Goal: Information Seeking & Learning: Learn about a topic

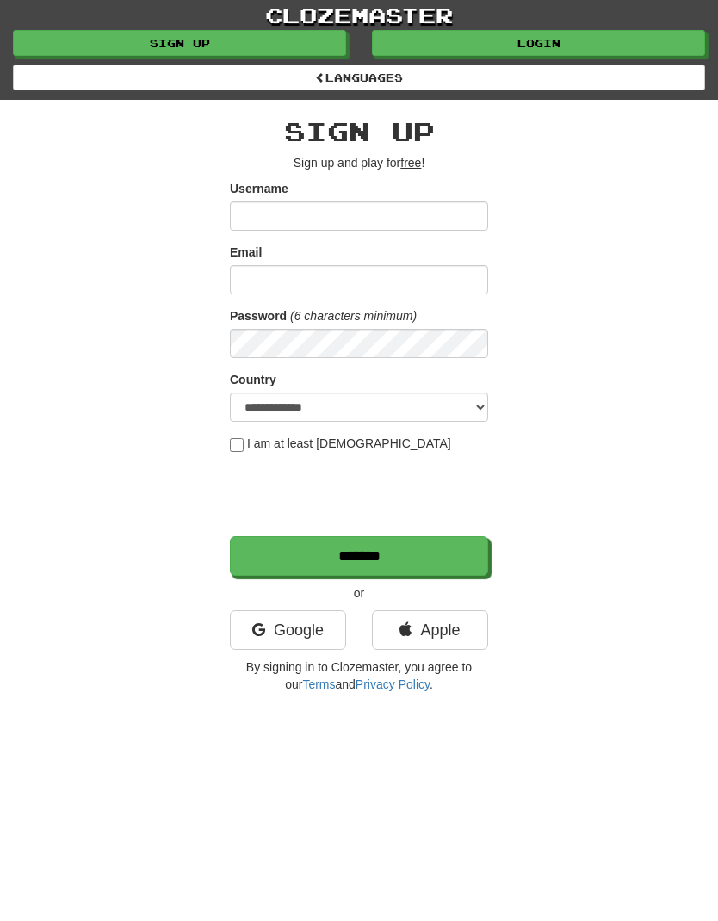
click at [343, 221] on input "Username" at bounding box center [359, 215] width 258 height 29
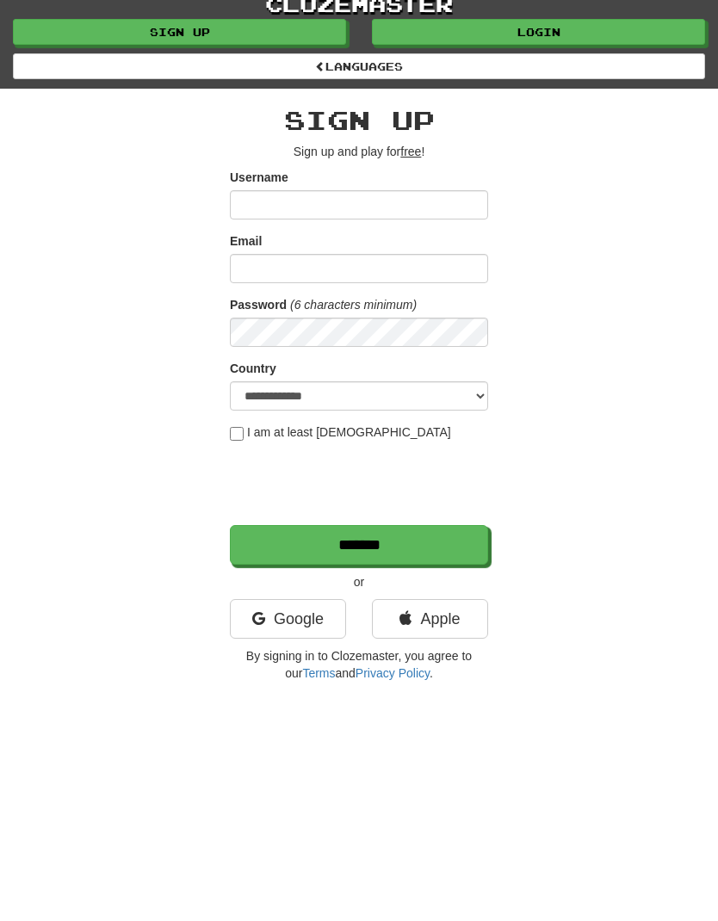
click at [299, 626] on link "Google" at bounding box center [288, 630] width 116 height 40
click at [311, 614] on link "Google" at bounding box center [288, 619] width 116 height 40
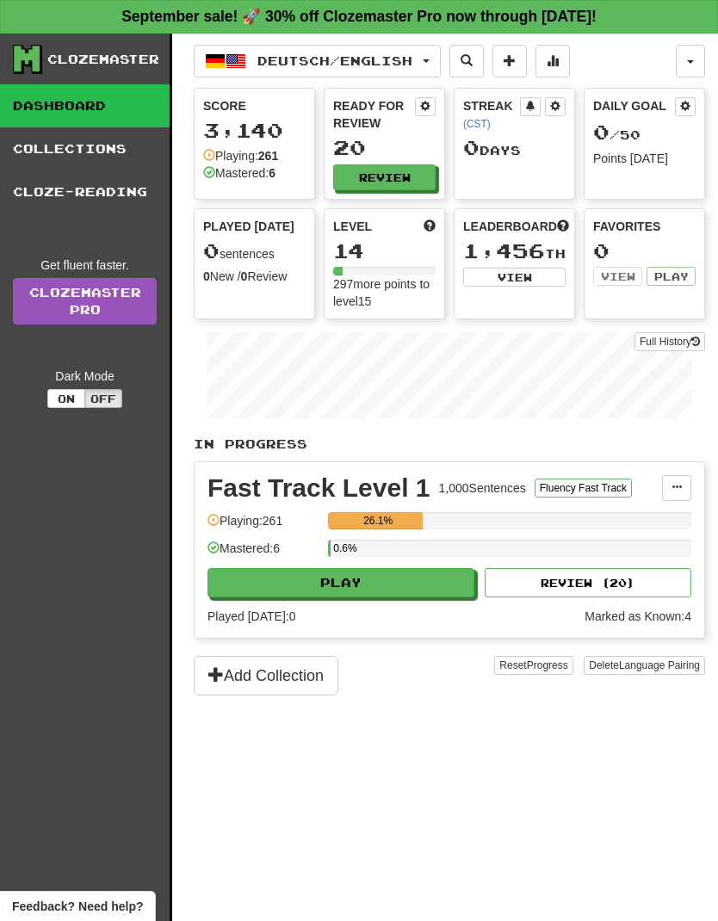
click at [398, 579] on button "Play" at bounding box center [340, 582] width 267 height 29
select select "**"
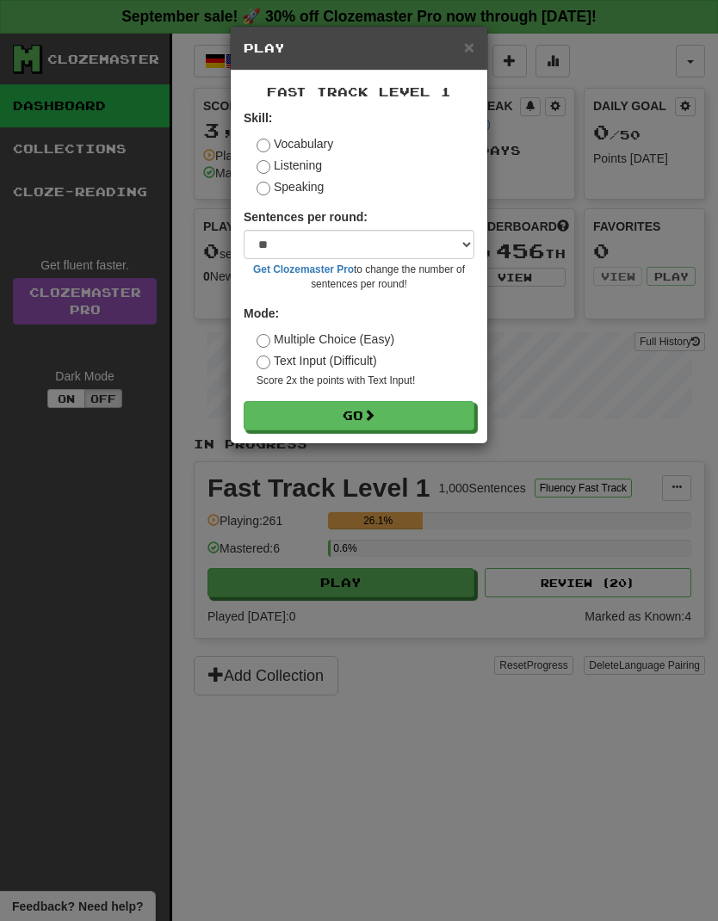
click at [407, 418] on button "Go" at bounding box center [359, 415] width 231 height 29
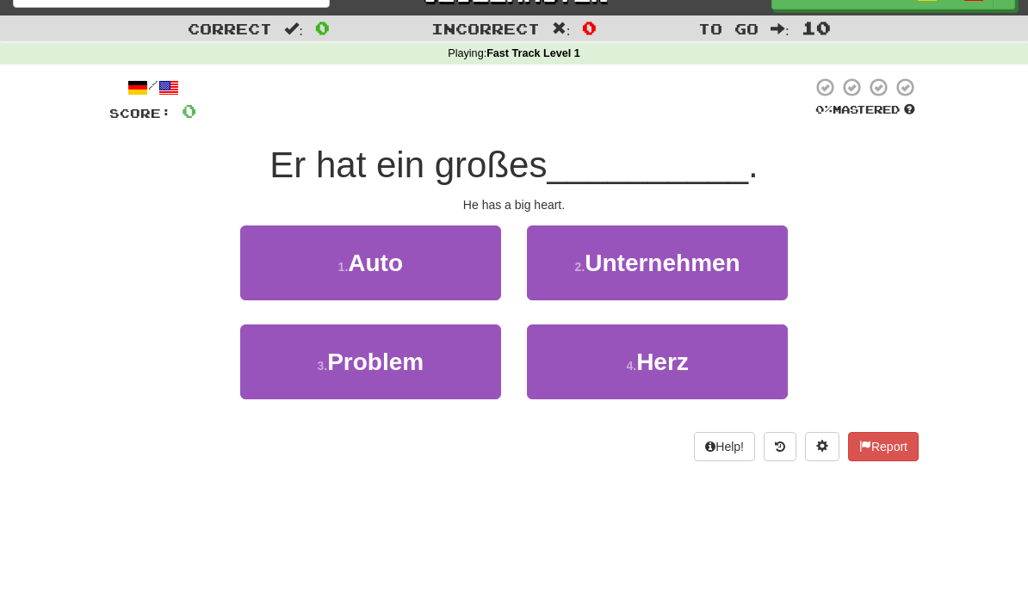
scroll to position [28, 0]
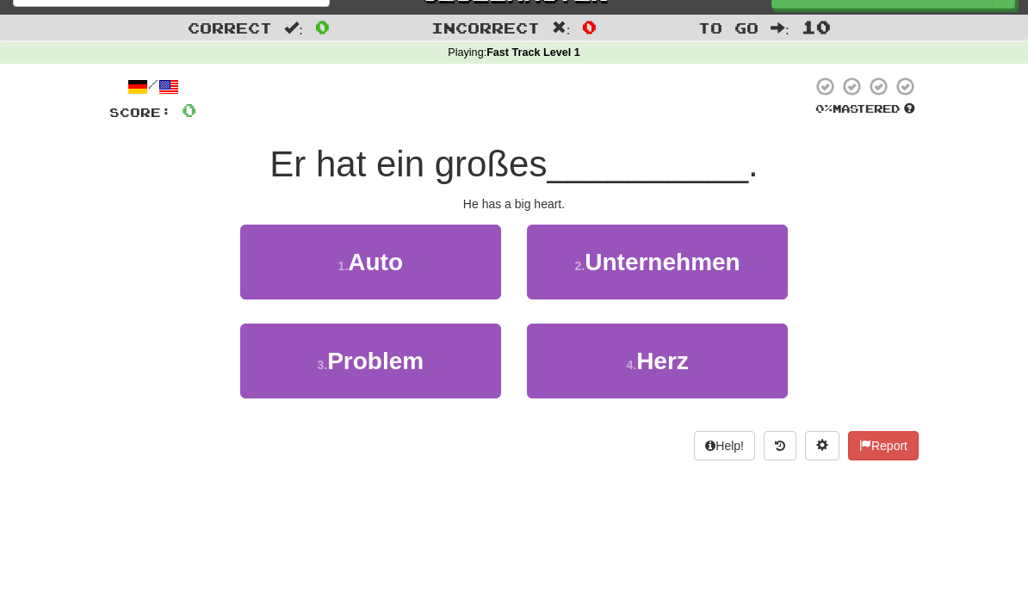
click at [717, 354] on button "4 . Herz" at bounding box center [657, 361] width 261 height 75
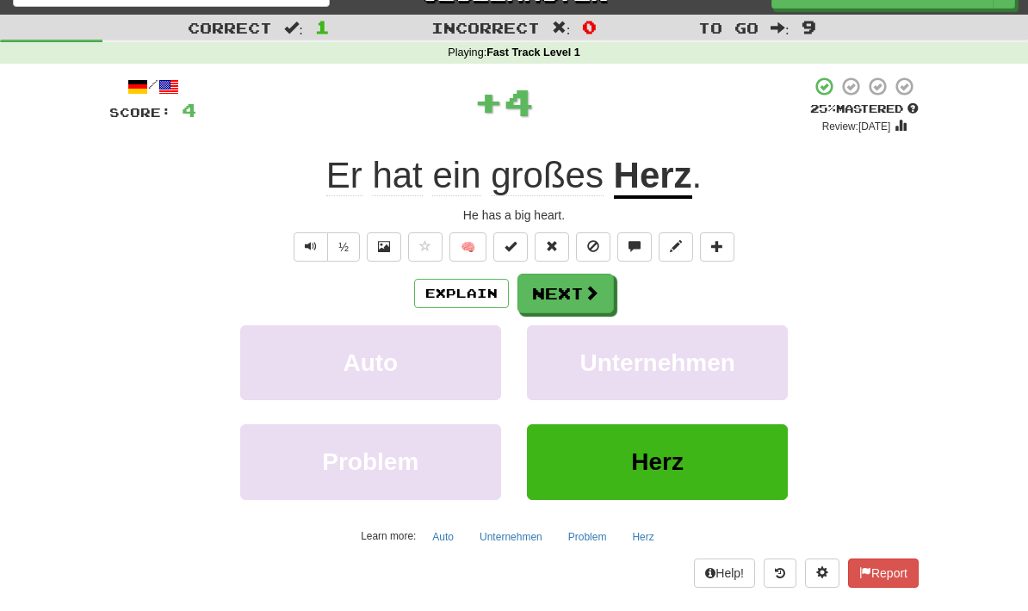
scroll to position [29, 0]
click at [590, 296] on span at bounding box center [591, 292] width 15 height 15
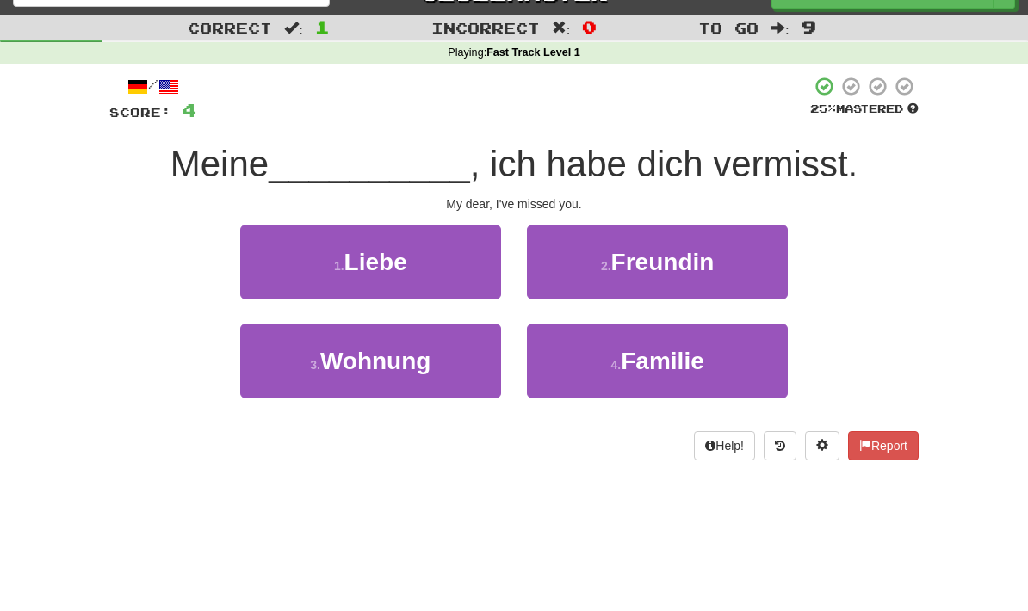
click at [267, 282] on button "1 . Liebe" at bounding box center [370, 262] width 261 height 75
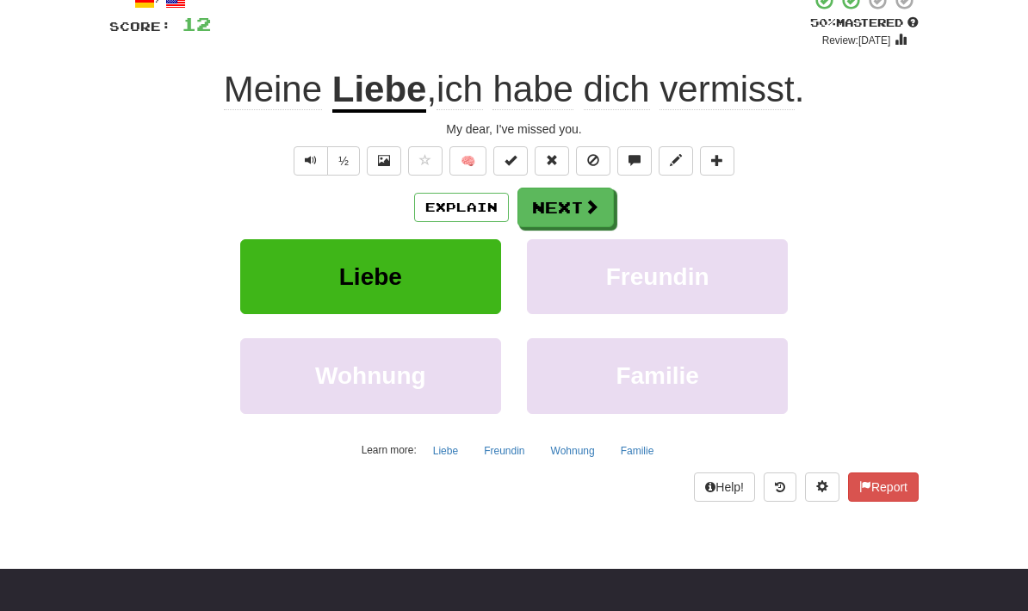
scroll to position [117, 0]
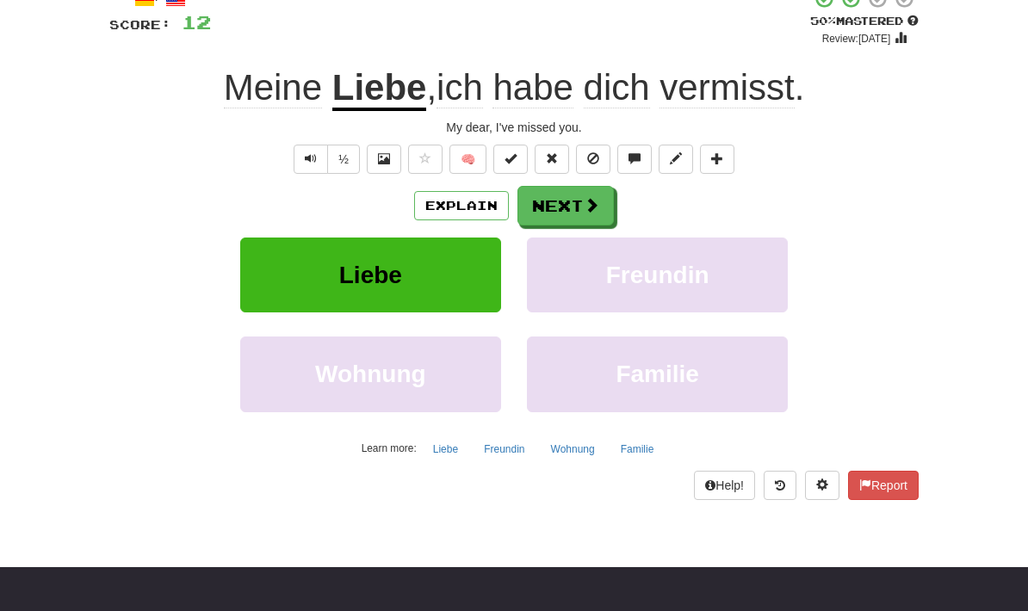
click at [600, 201] on button "Next" at bounding box center [565, 206] width 96 height 40
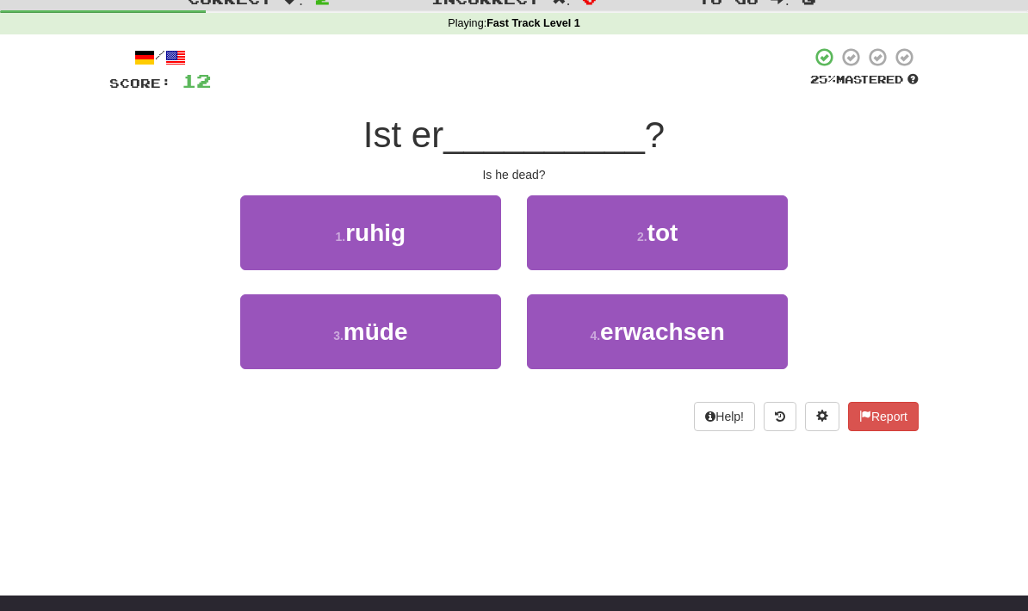
scroll to position [51, 0]
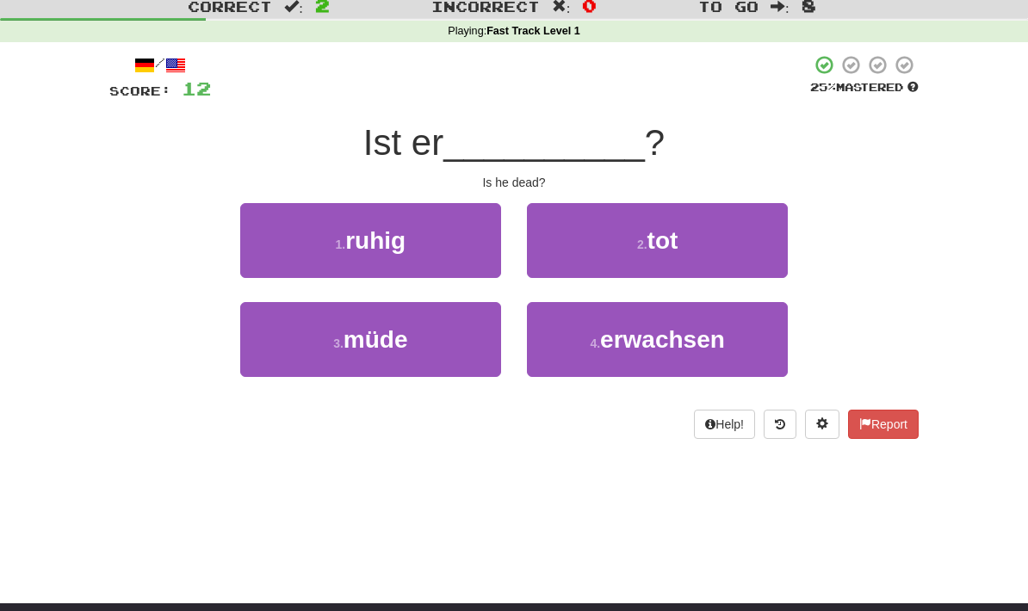
click at [717, 267] on button "2 . tot" at bounding box center [657, 240] width 261 height 75
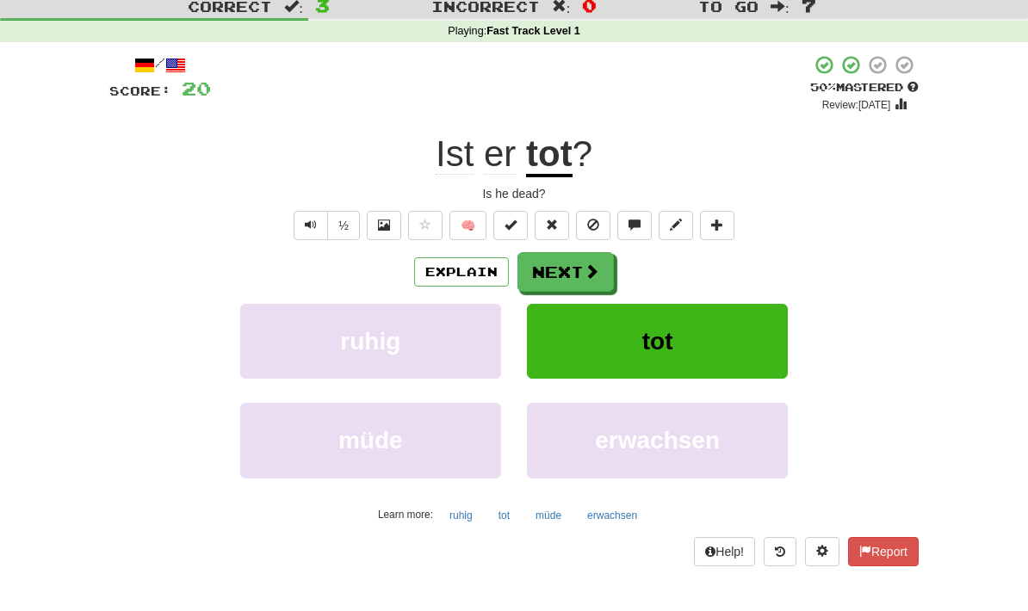
click at [584, 270] on span at bounding box center [591, 270] width 15 height 15
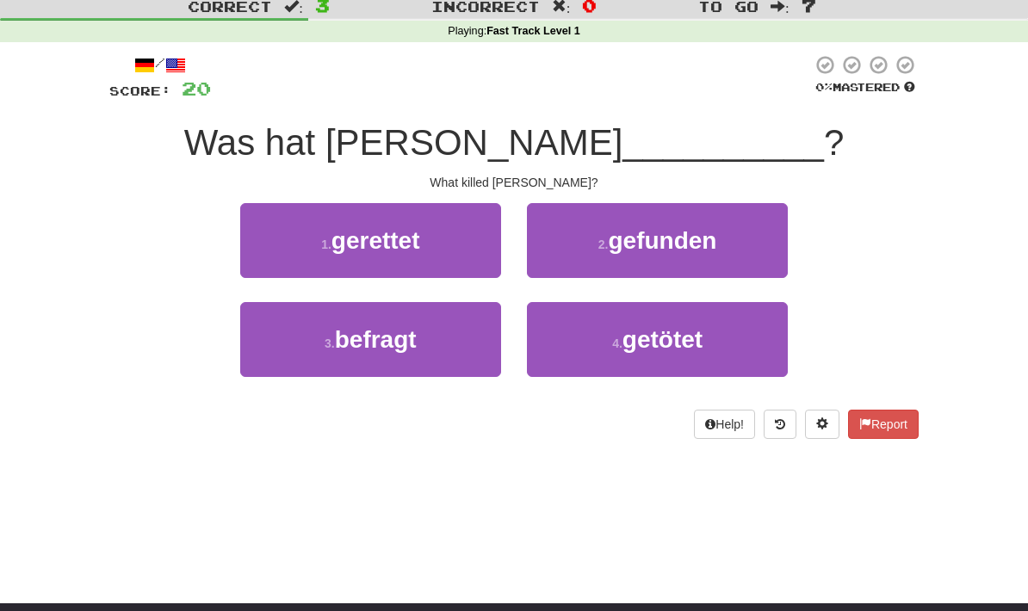
click at [717, 315] on button "4 . getötet" at bounding box center [657, 339] width 261 height 75
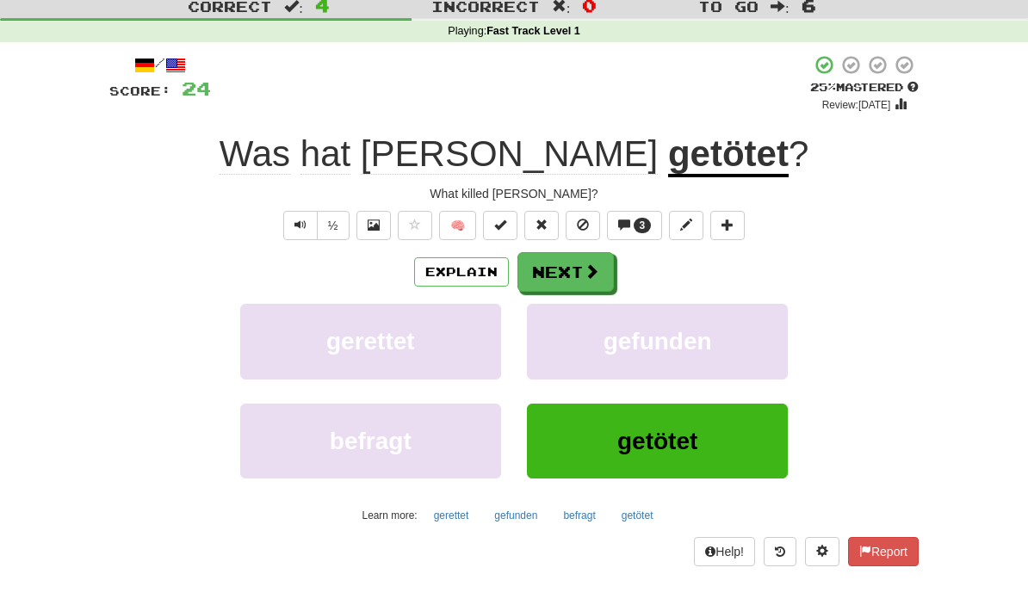
click at [586, 265] on span at bounding box center [591, 270] width 15 height 15
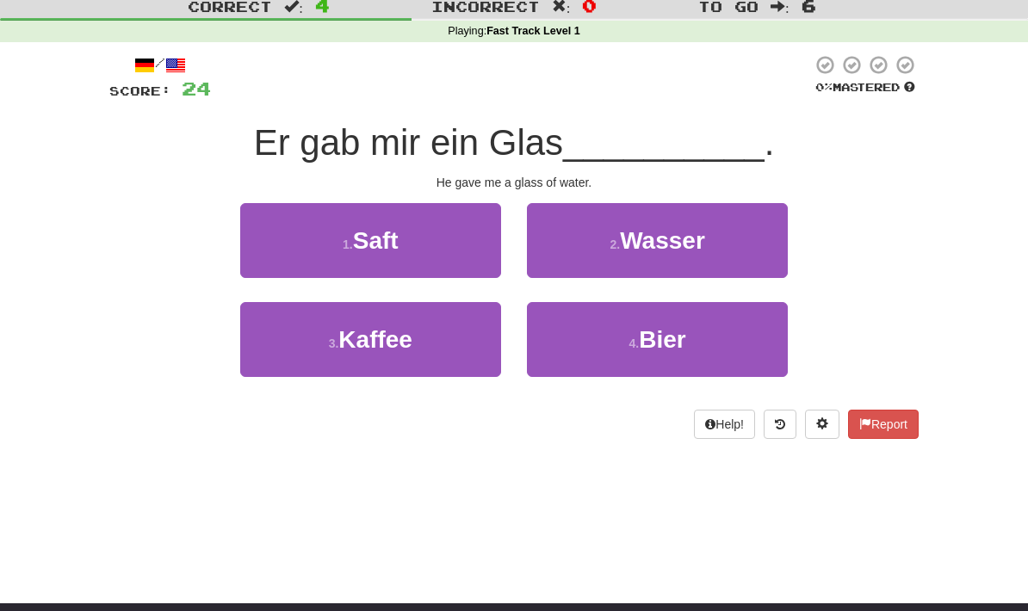
click at [717, 248] on button "2 . Wasser" at bounding box center [657, 240] width 261 height 75
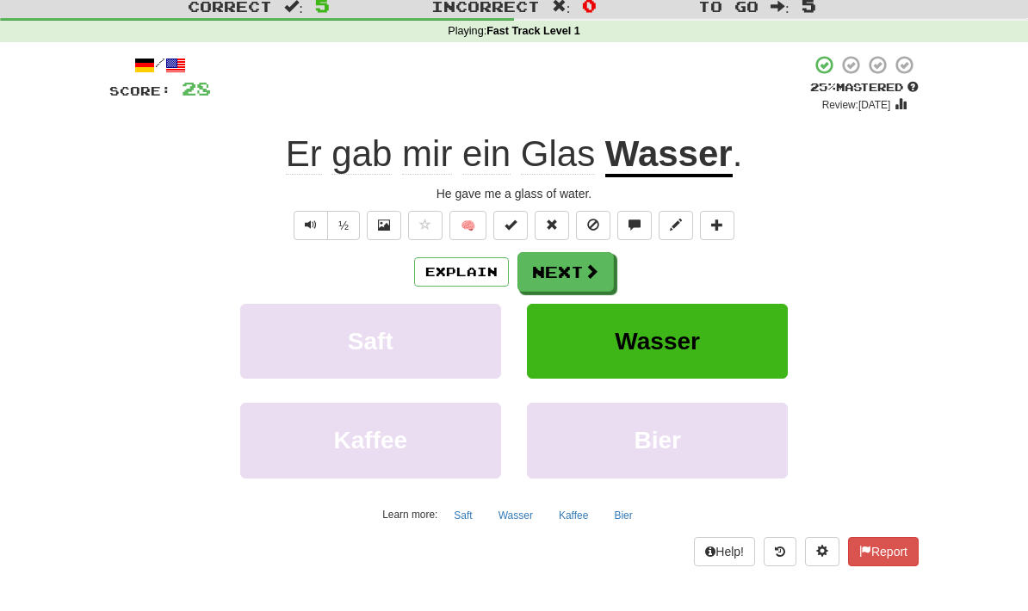
click at [599, 280] on button "Next" at bounding box center [565, 272] width 96 height 40
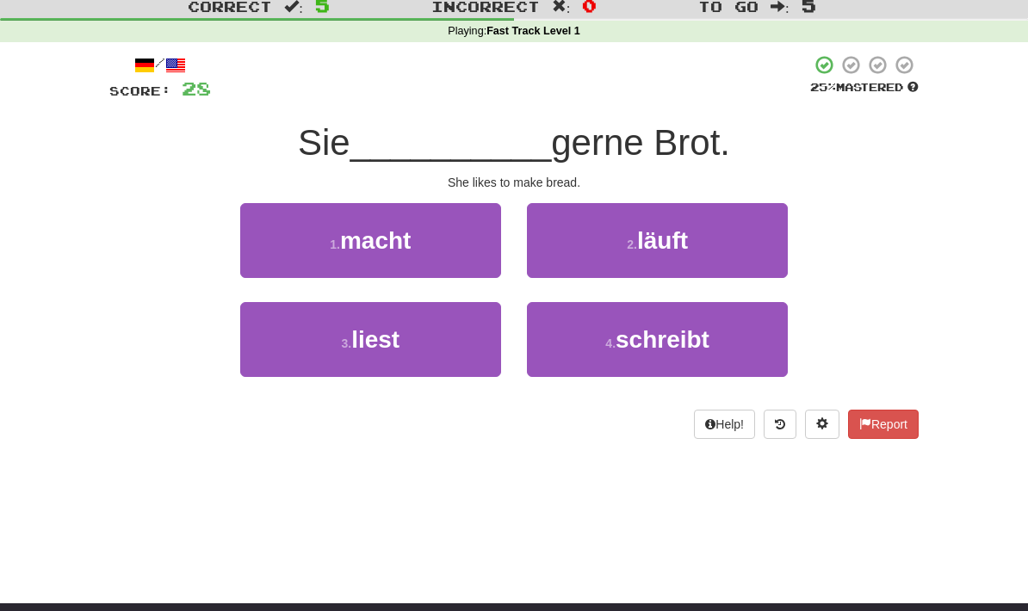
click at [268, 244] on button "1 . macht" at bounding box center [370, 240] width 261 height 75
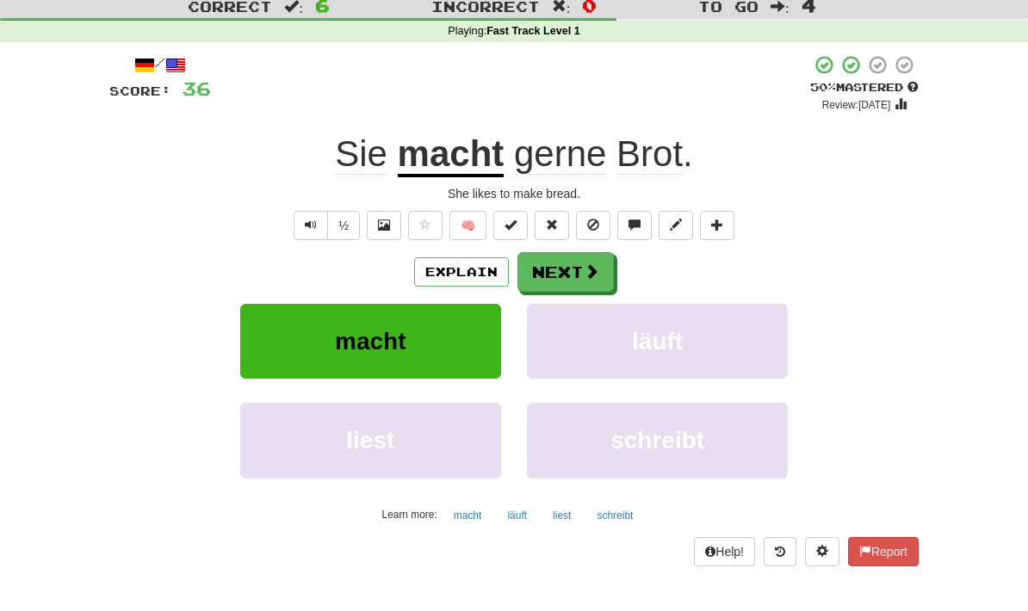
click at [570, 287] on button "Next" at bounding box center [565, 272] width 96 height 40
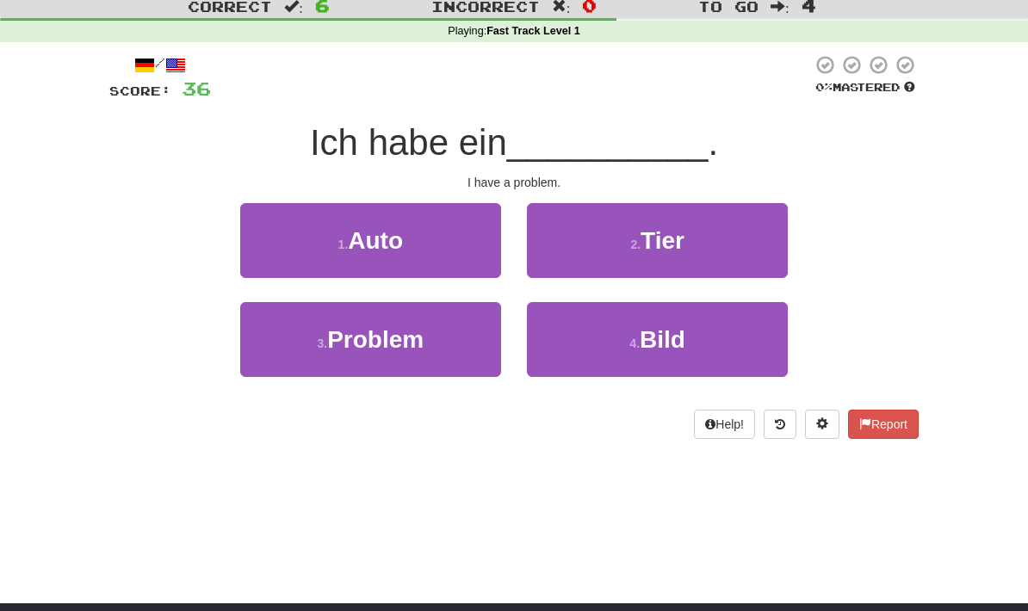
click at [252, 350] on button "3 . Problem" at bounding box center [370, 339] width 261 height 75
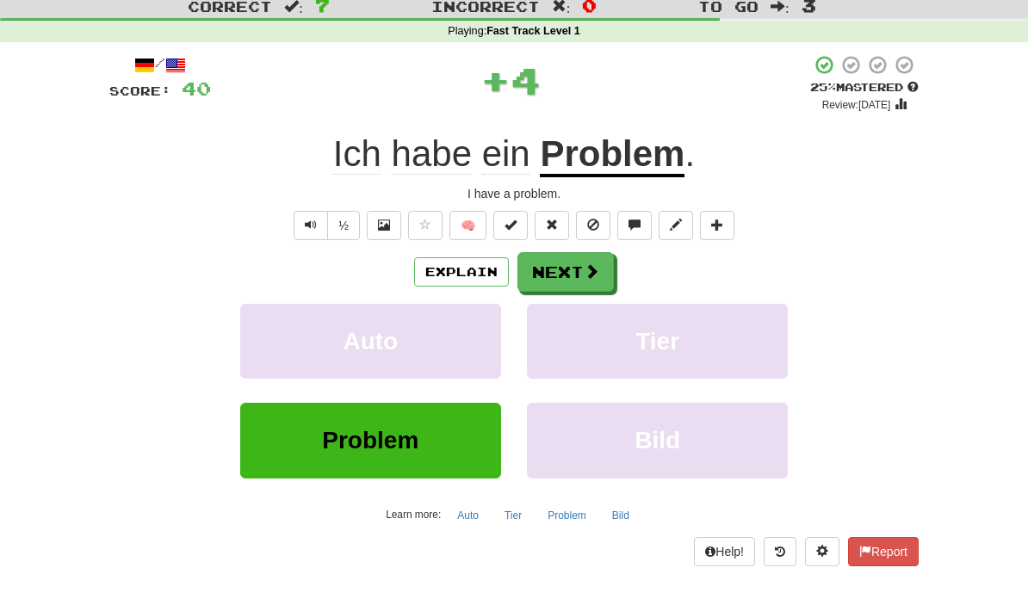
click at [565, 259] on button "Next" at bounding box center [565, 272] width 96 height 40
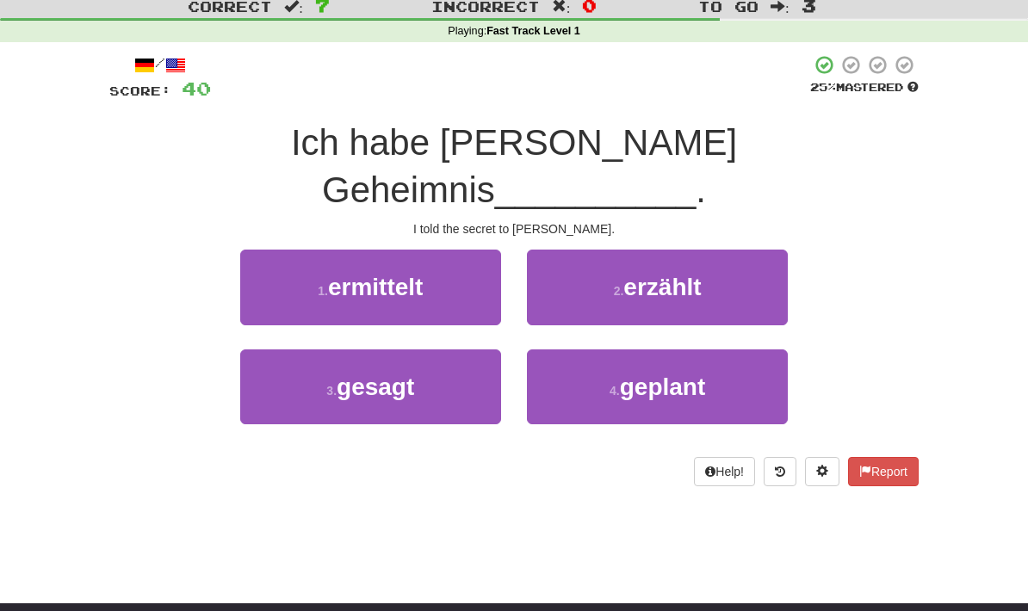
click at [244, 362] on button "3 . gesagt" at bounding box center [370, 386] width 261 height 75
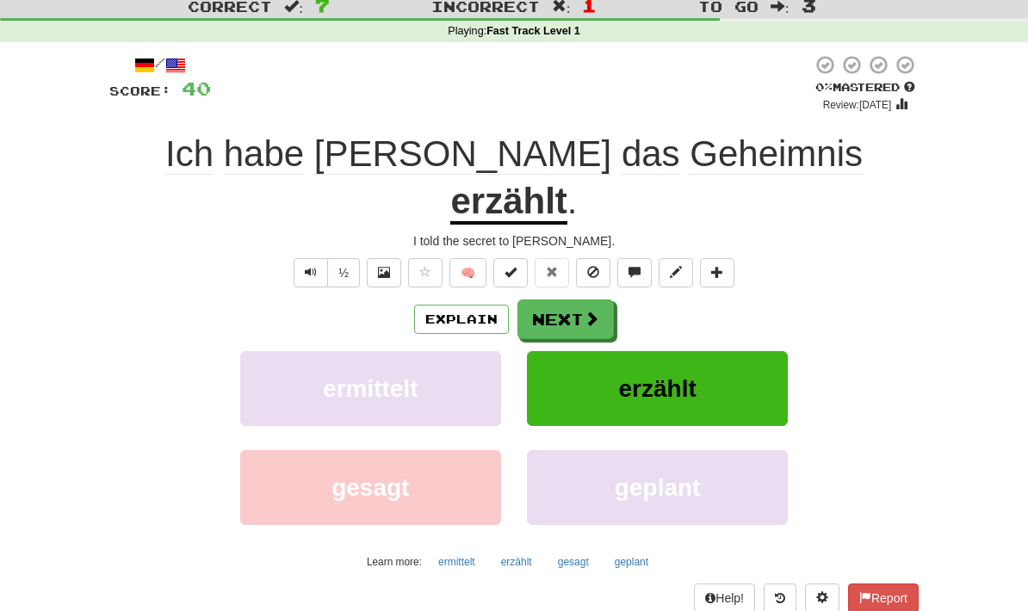
click at [590, 300] on button "Next" at bounding box center [565, 320] width 96 height 40
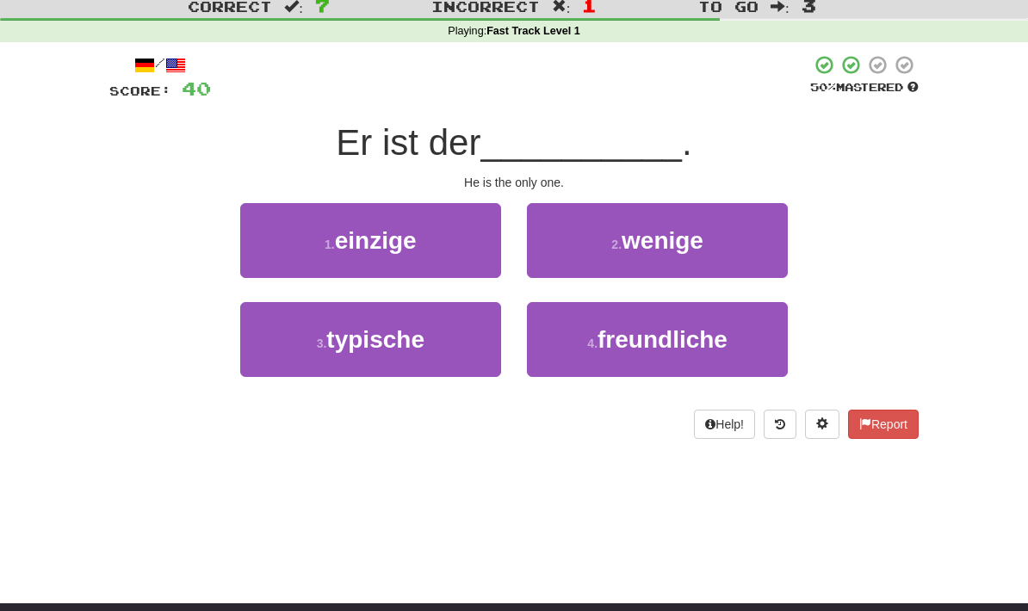
click at [304, 222] on button "1 . einzige" at bounding box center [370, 240] width 261 height 75
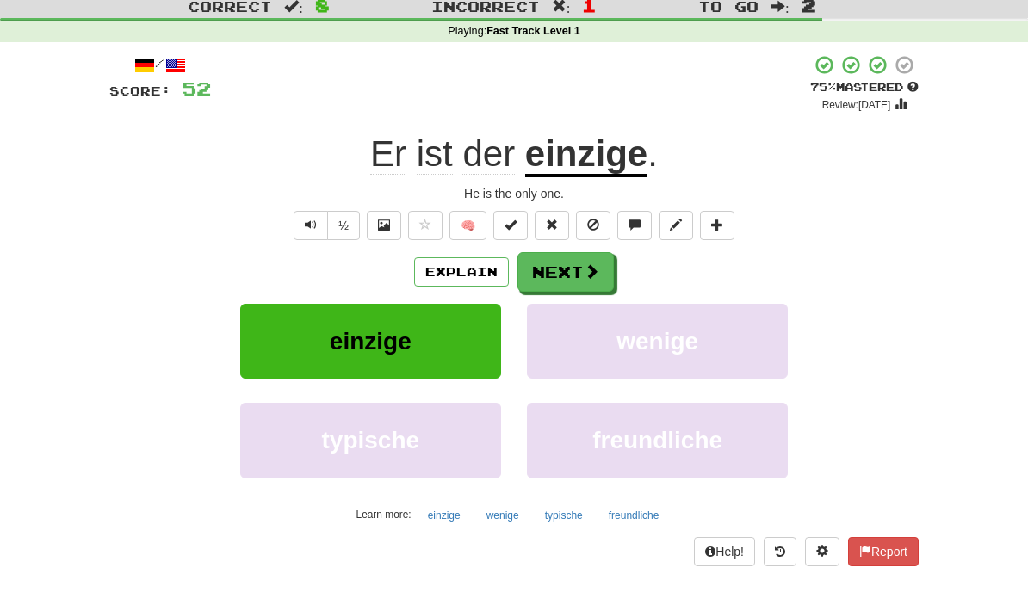
click at [611, 263] on button "Next" at bounding box center [565, 272] width 96 height 40
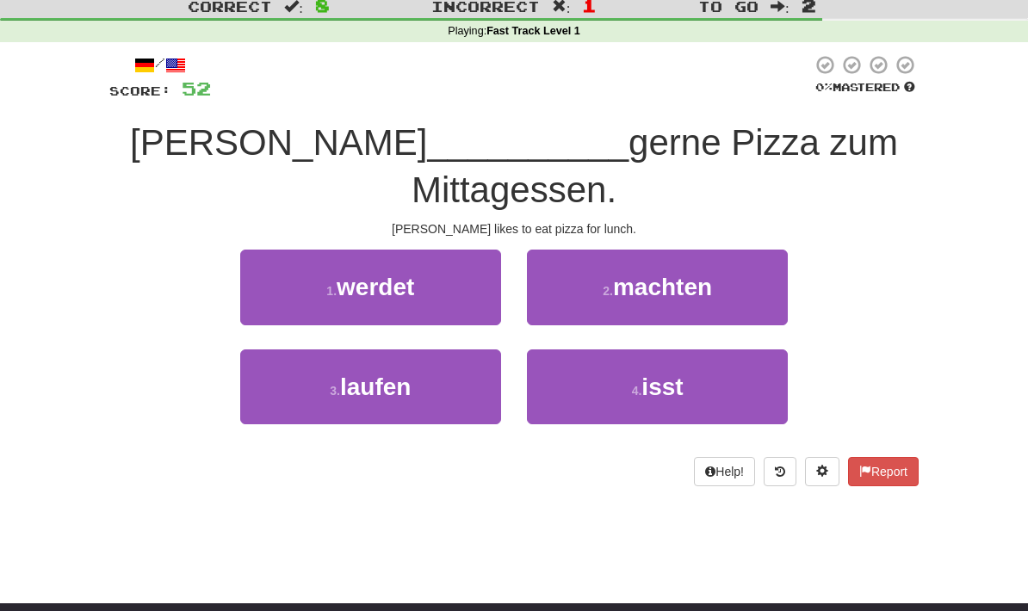
click at [717, 349] on button "4 . isst" at bounding box center [657, 386] width 261 height 75
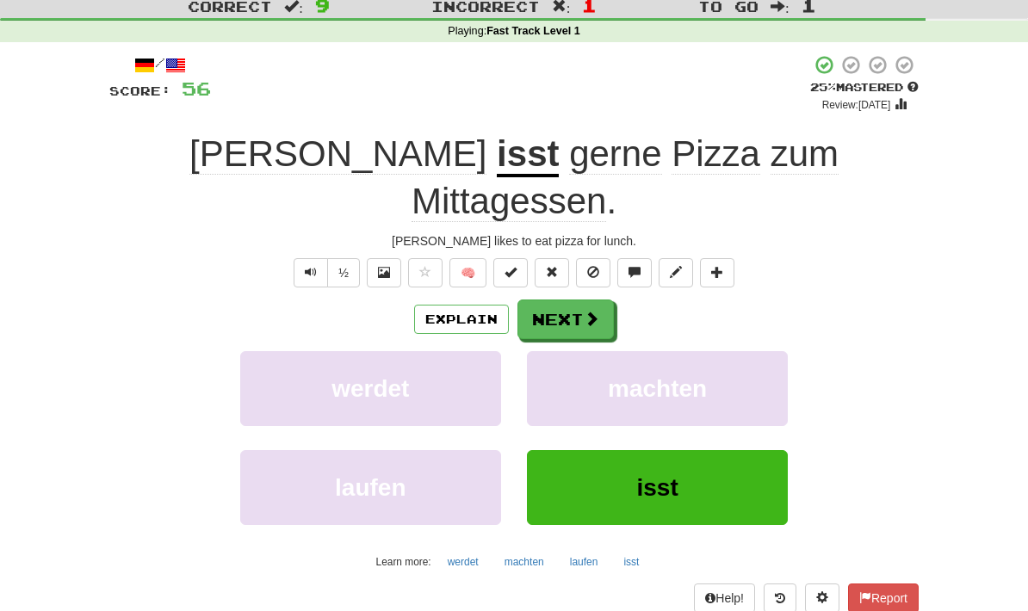
click at [602, 300] on button "Next" at bounding box center [565, 320] width 96 height 40
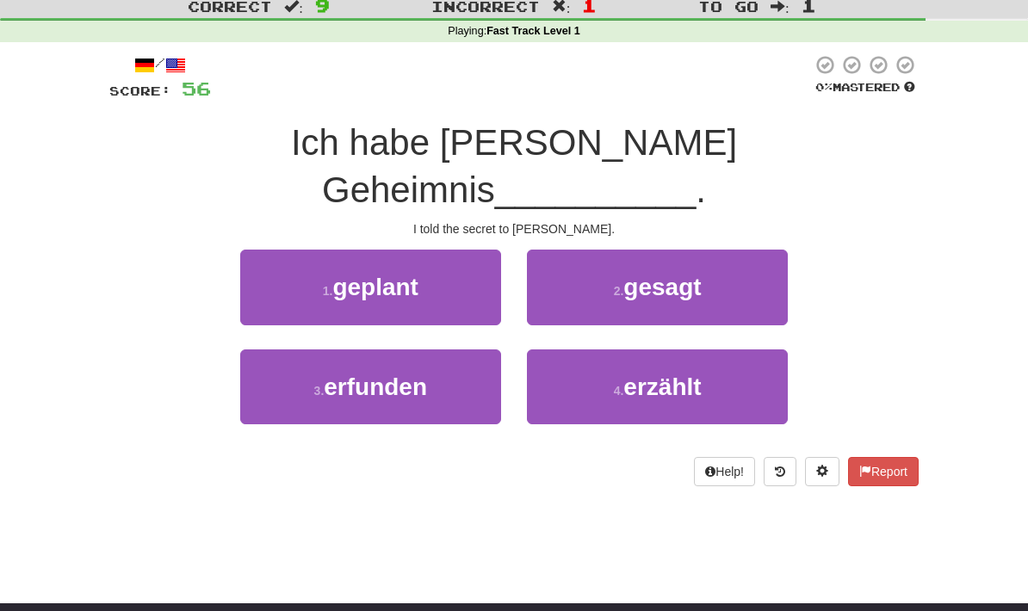
click at [695, 349] on button "4 . erzählt" at bounding box center [657, 386] width 261 height 75
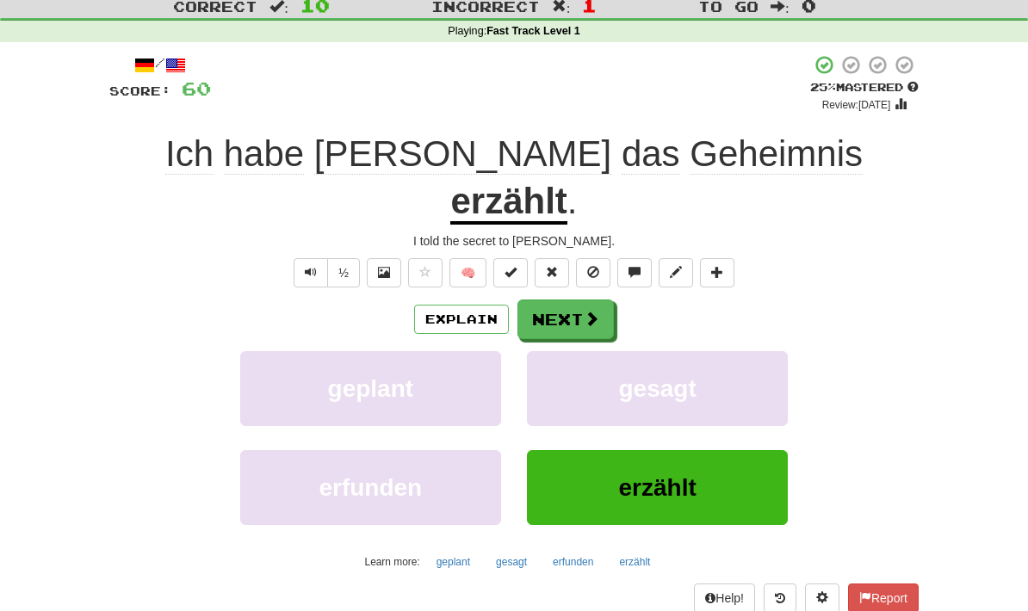
click at [605, 300] on button "Next" at bounding box center [565, 320] width 96 height 40
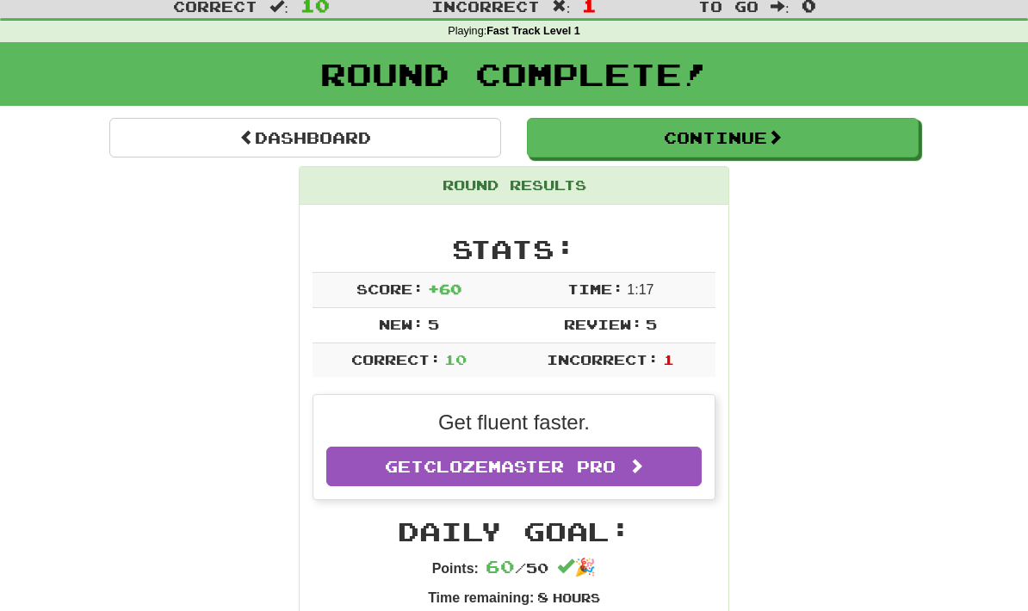
click at [717, 140] on button "Continue" at bounding box center [723, 138] width 392 height 40
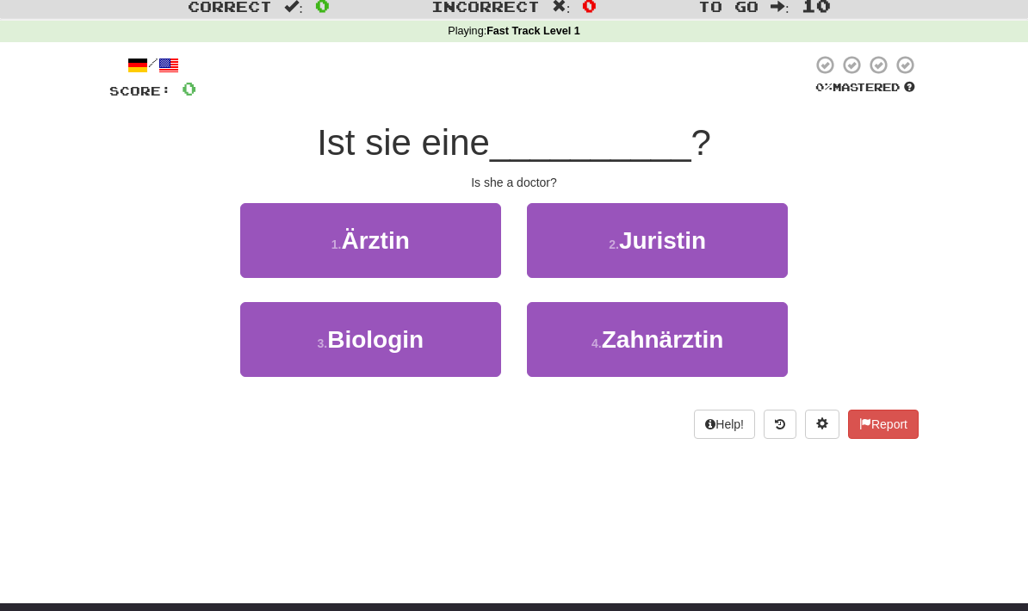
click at [469, 259] on button "1 . Ärztin" at bounding box center [370, 240] width 261 height 75
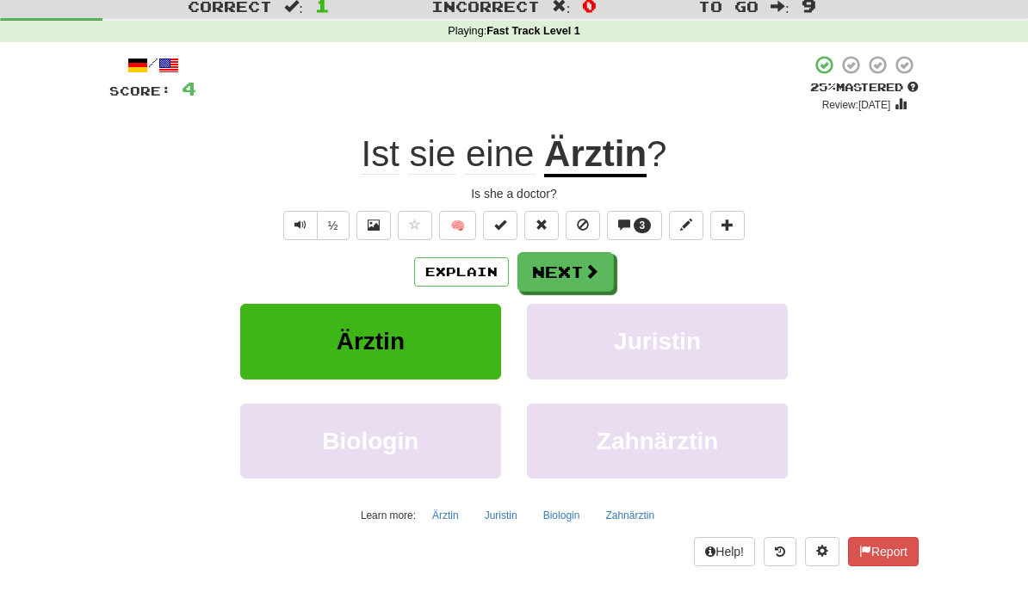
click at [602, 275] on button "Next" at bounding box center [565, 272] width 96 height 40
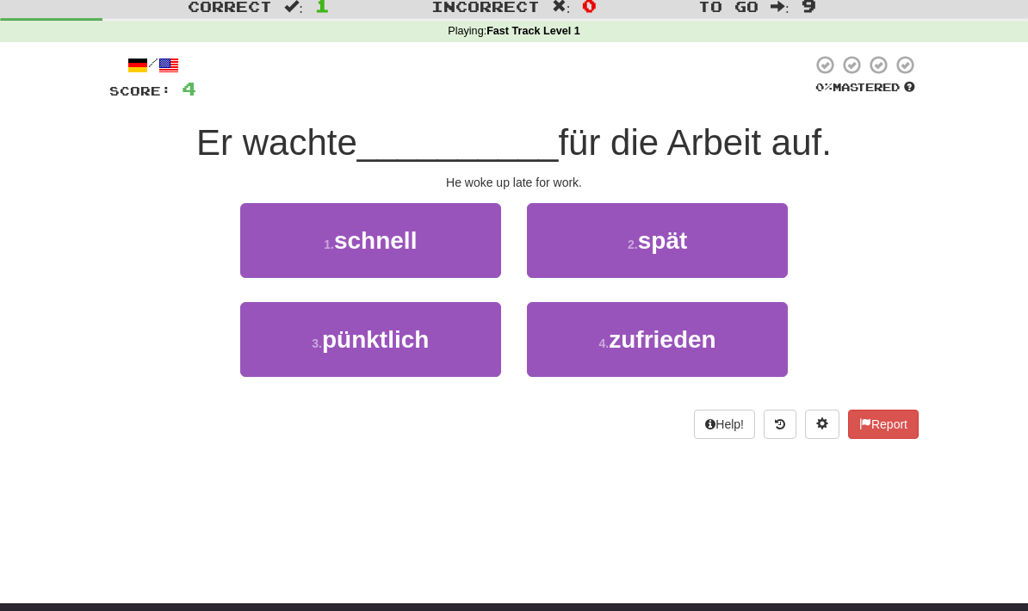
click at [717, 224] on button "2 . spät" at bounding box center [657, 240] width 261 height 75
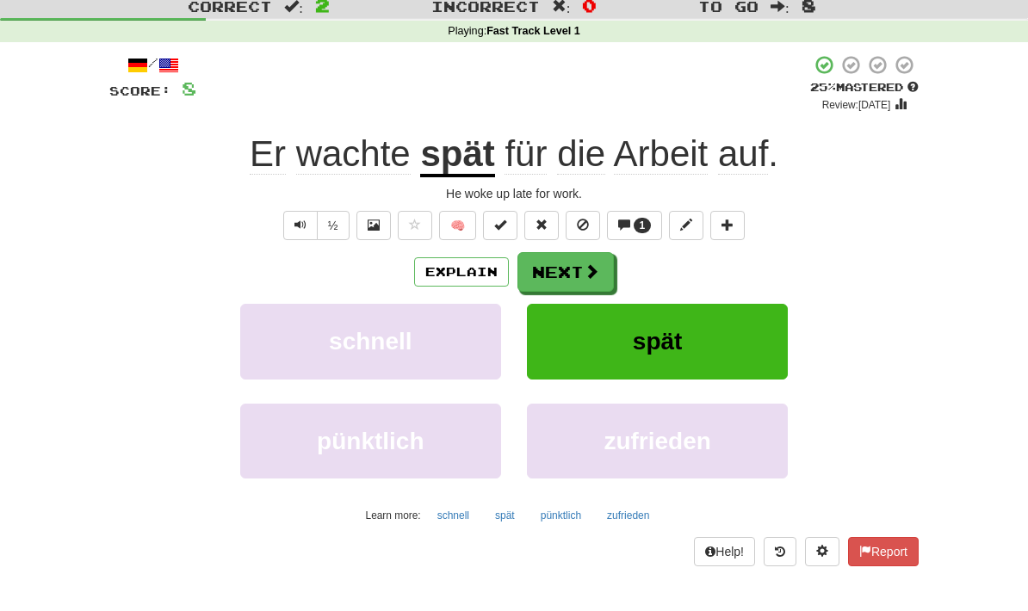
click at [604, 277] on button "Next" at bounding box center [565, 272] width 96 height 40
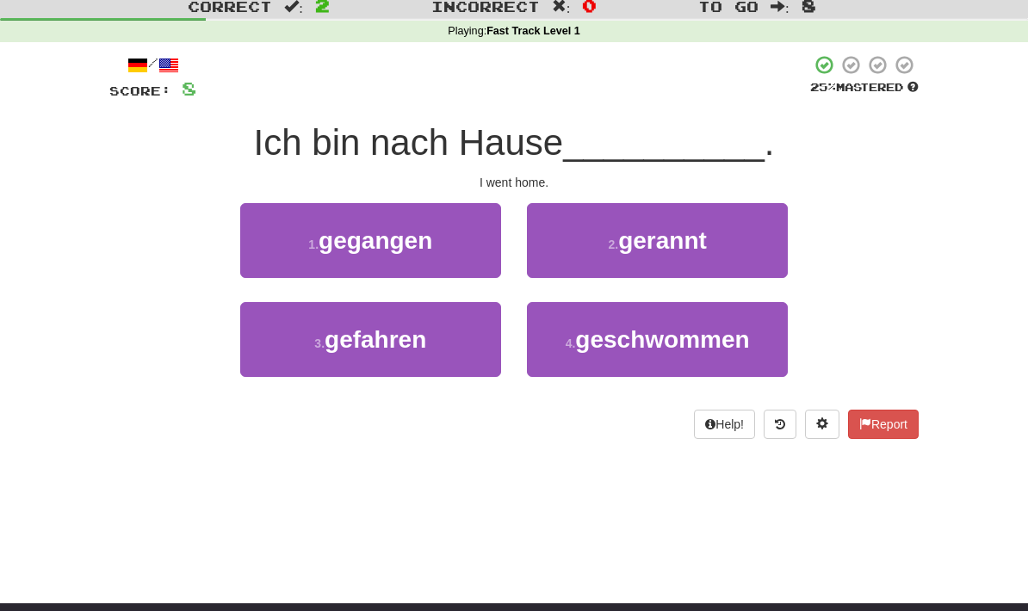
click at [593, 98] on div at bounding box center [503, 77] width 614 height 47
click at [456, 345] on button "3 . gefahren" at bounding box center [370, 339] width 261 height 75
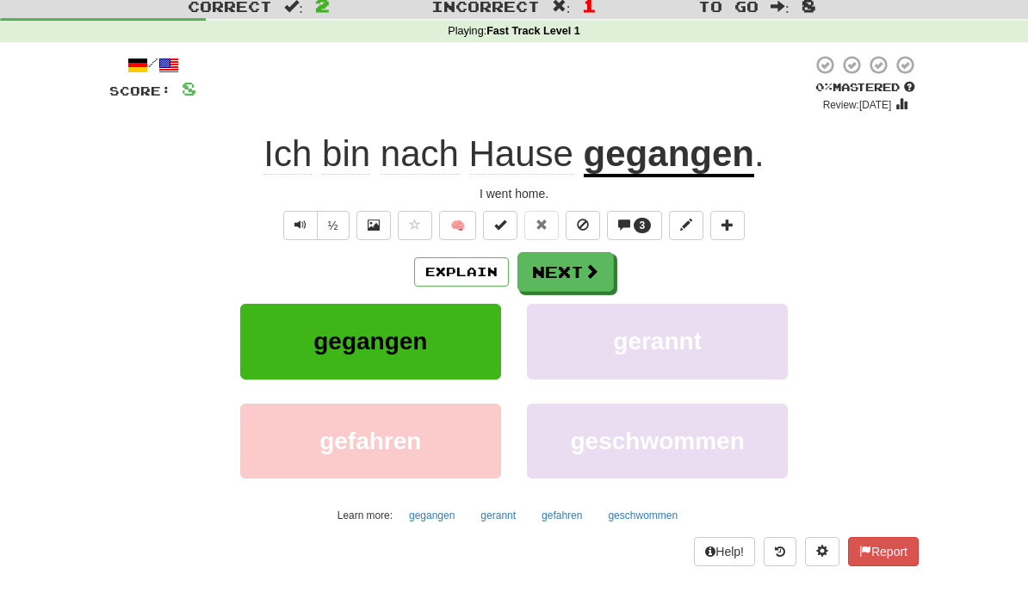
click at [607, 269] on button "Next" at bounding box center [565, 272] width 96 height 40
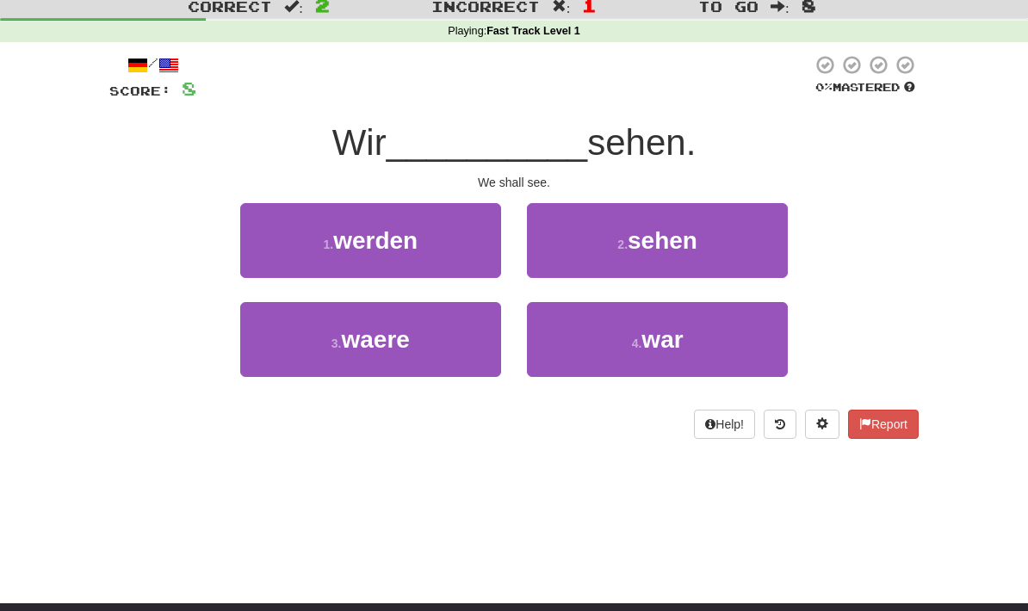
click at [701, 313] on button "4 . war" at bounding box center [657, 339] width 261 height 75
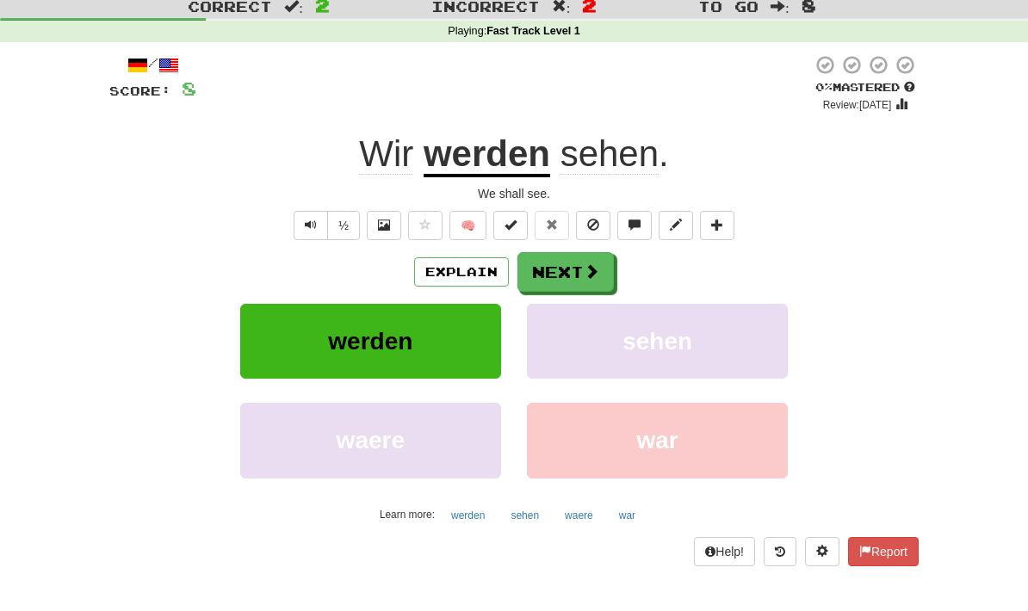
click at [594, 267] on span at bounding box center [591, 270] width 15 height 15
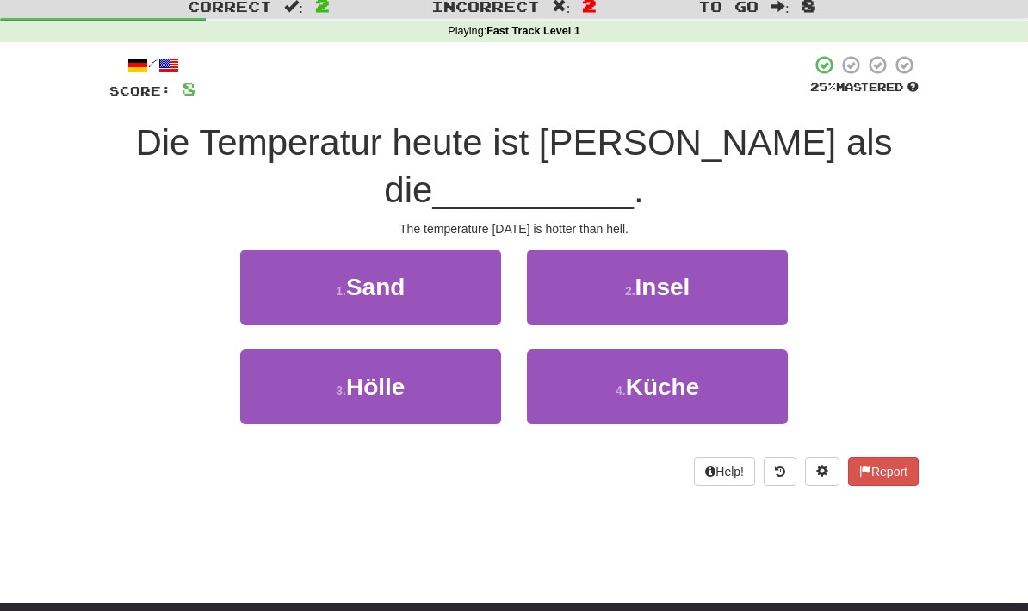
click at [488, 379] on button "3 . Hölle" at bounding box center [370, 386] width 261 height 75
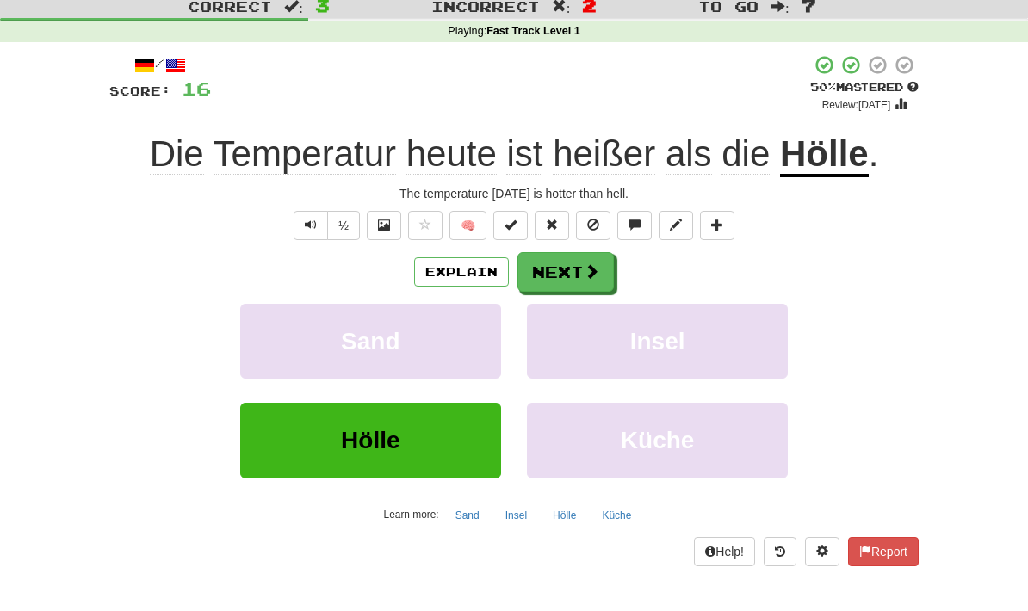
click at [573, 257] on button "Next" at bounding box center [565, 272] width 96 height 40
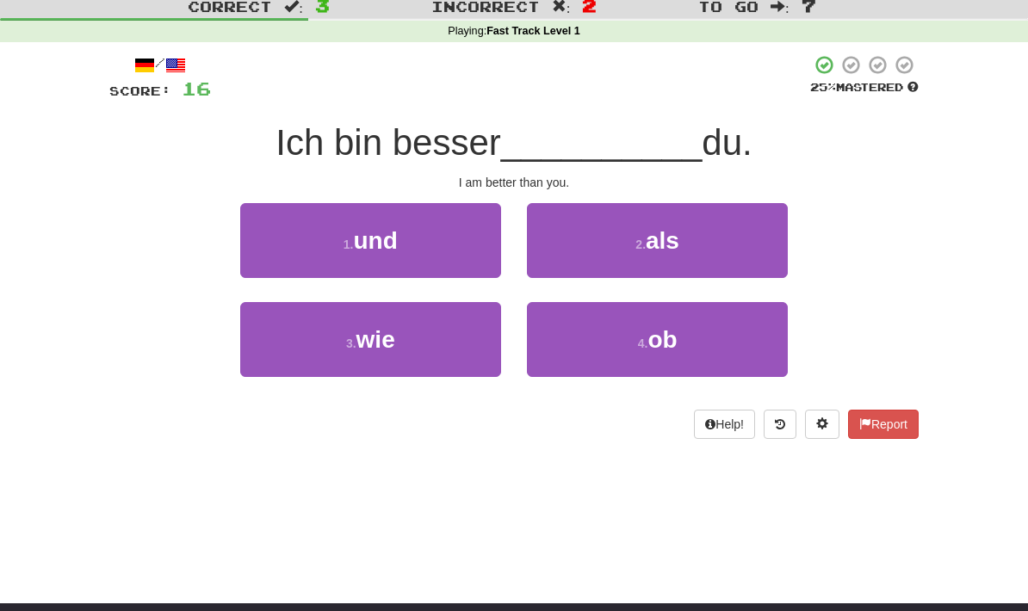
click at [717, 259] on button "2 . als" at bounding box center [657, 240] width 261 height 75
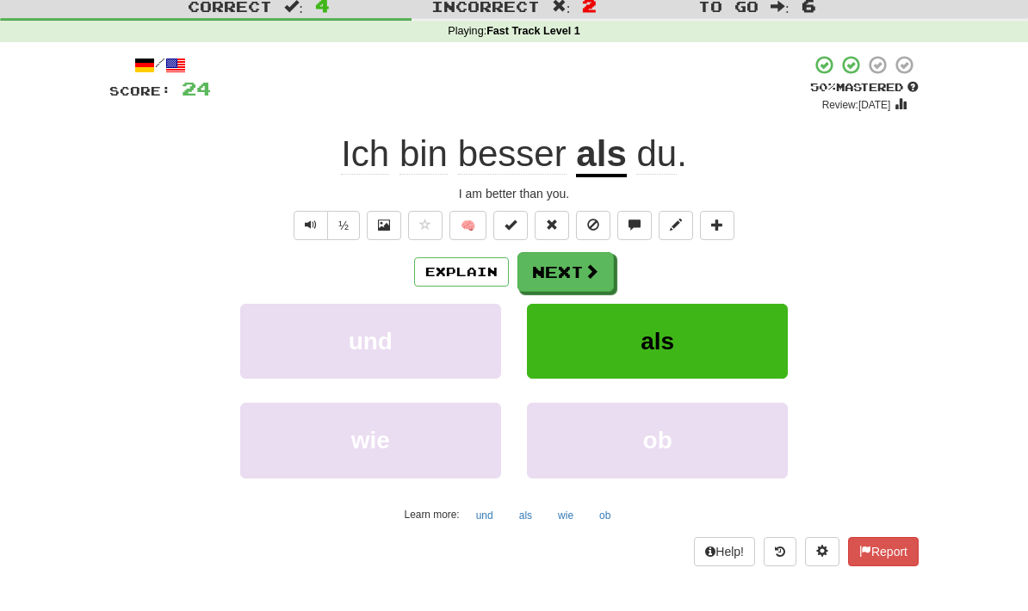
click at [607, 273] on button "Next" at bounding box center [565, 272] width 96 height 40
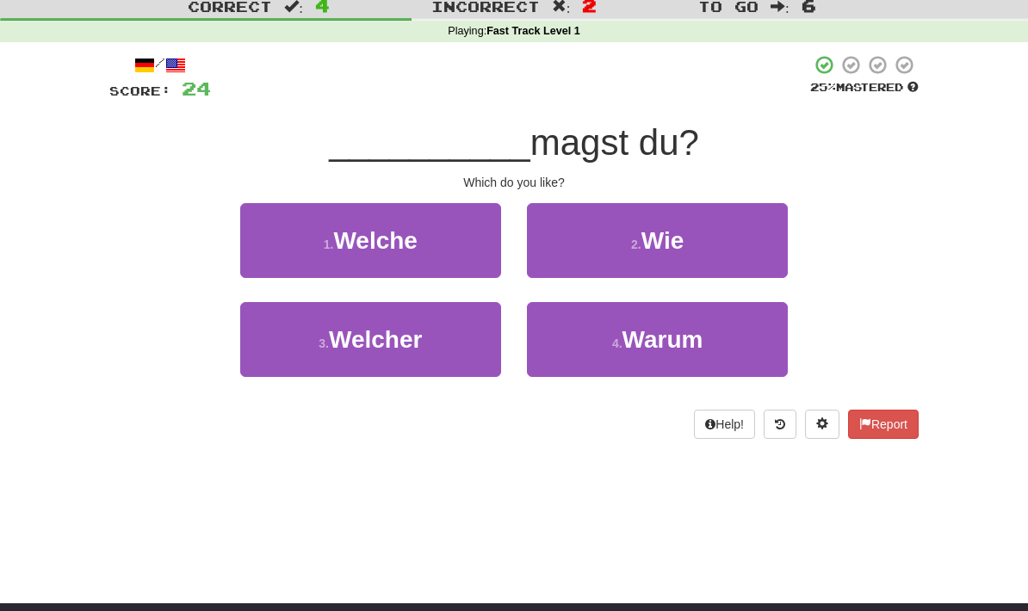
click at [317, 262] on button "1 . Welche" at bounding box center [370, 240] width 261 height 75
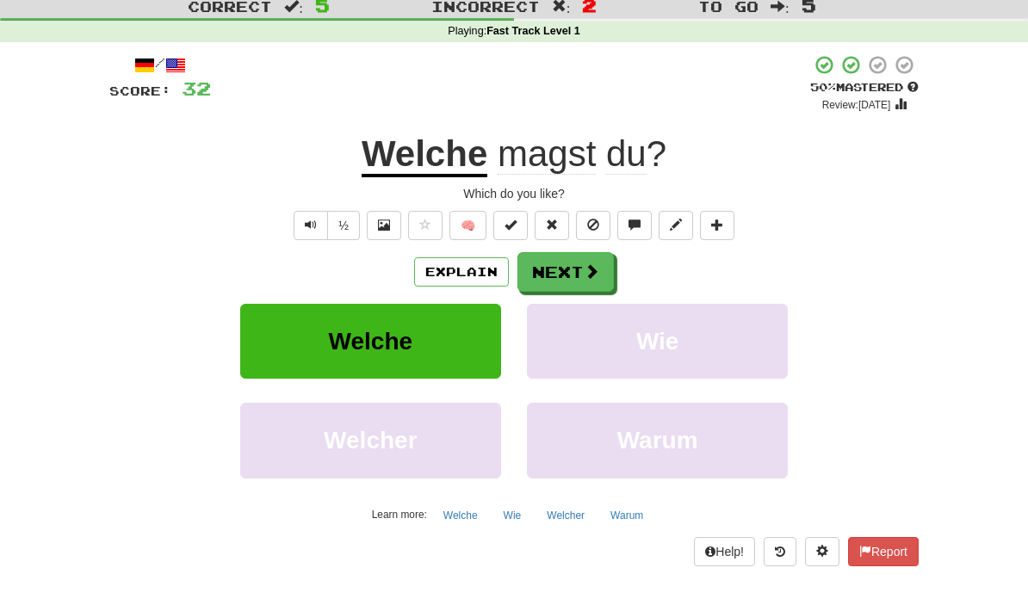
click at [571, 275] on button "Next" at bounding box center [565, 272] width 96 height 40
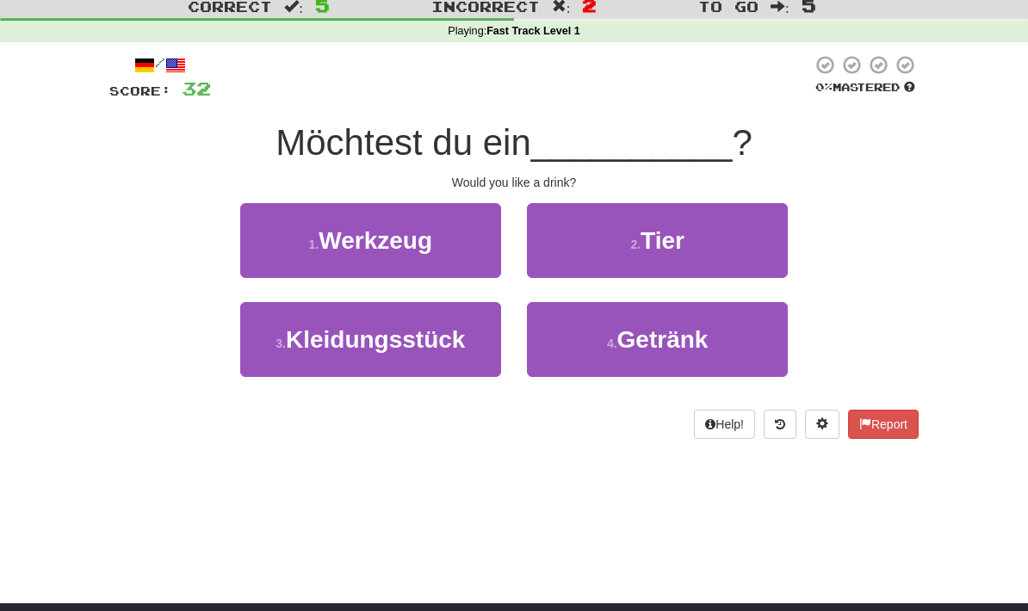
click at [571, 314] on button "4 . Getränk" at bounding box center [657, 339] width 261 height 75
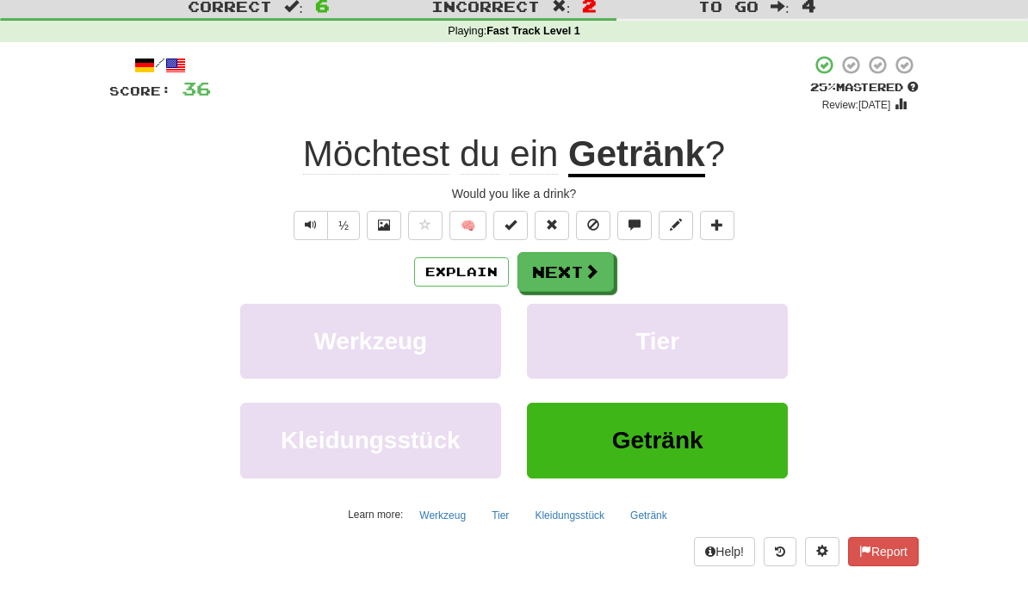
click at [556, 267] on button "Next" at bounding box center [565, 272] width 96 height 40
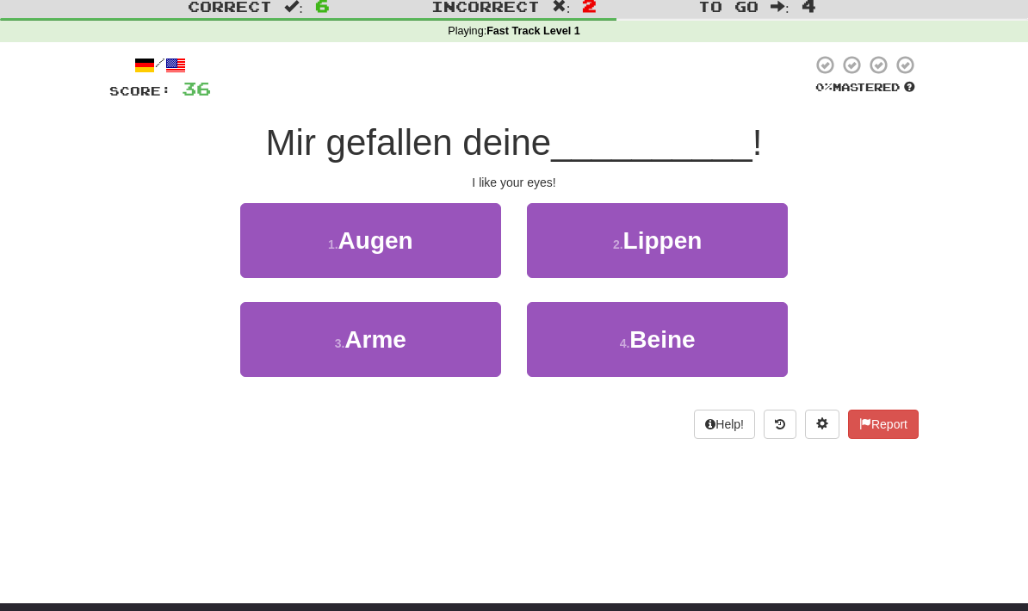
click at [340, 209] on button "1 . Augen" at bounding box center [370, 240] width 261 height 75
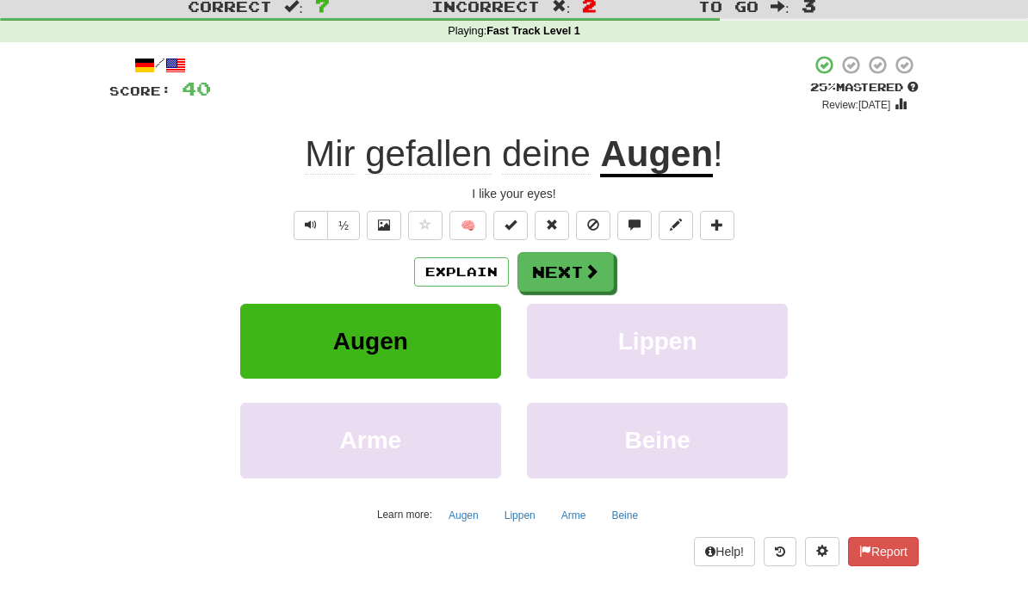
click at [553, 271] on button "Next" at bounding box center [565, 272] width 96 height 40
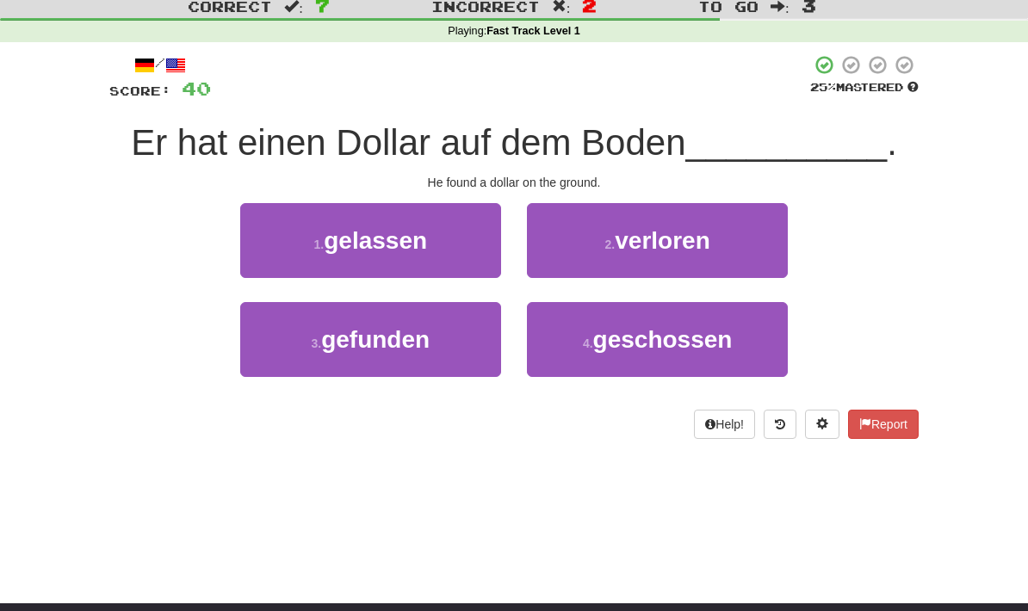
click at [264, 341] on button "3 . gefunden" at bounding box center [370, 339] width 261 height 75
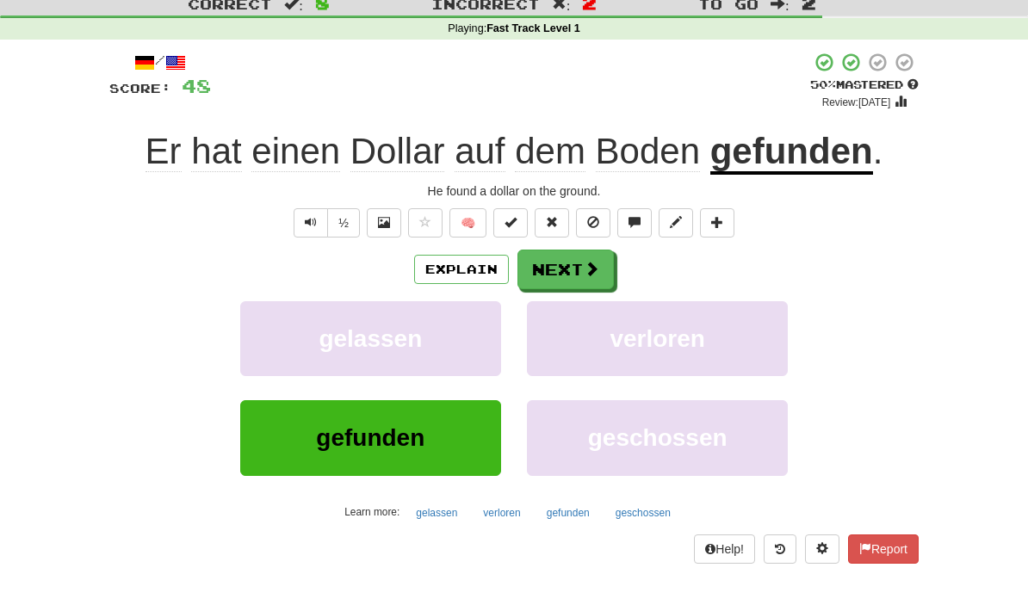
scroll to position [53, 0]
click at [596, 268] on span at bounding box center [591, 268] width 15 height 15
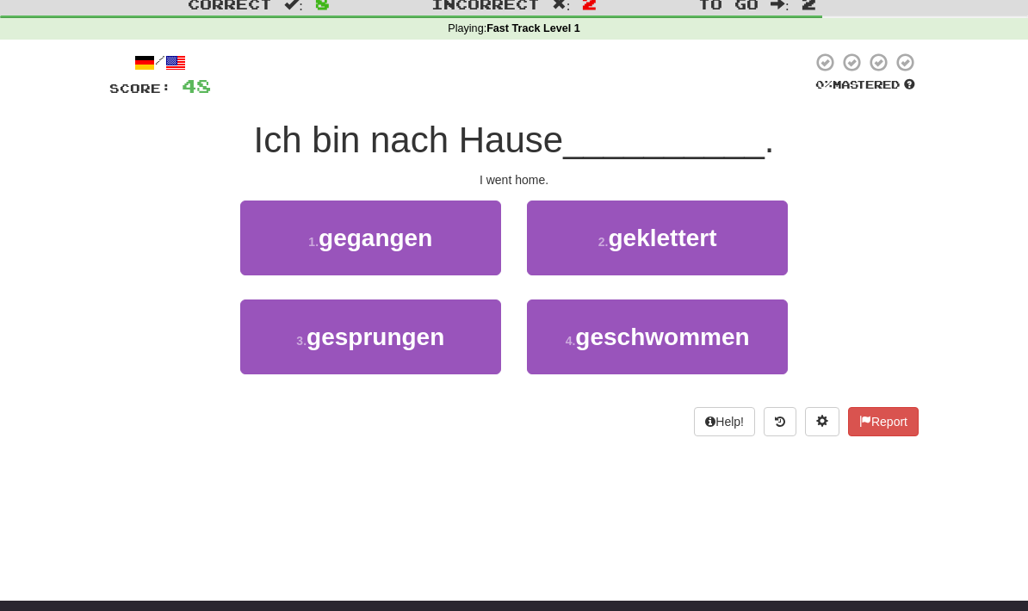
click at [285, 242] on button "1 . gegangen" at bounding box center [370, 238] width 261 height 75
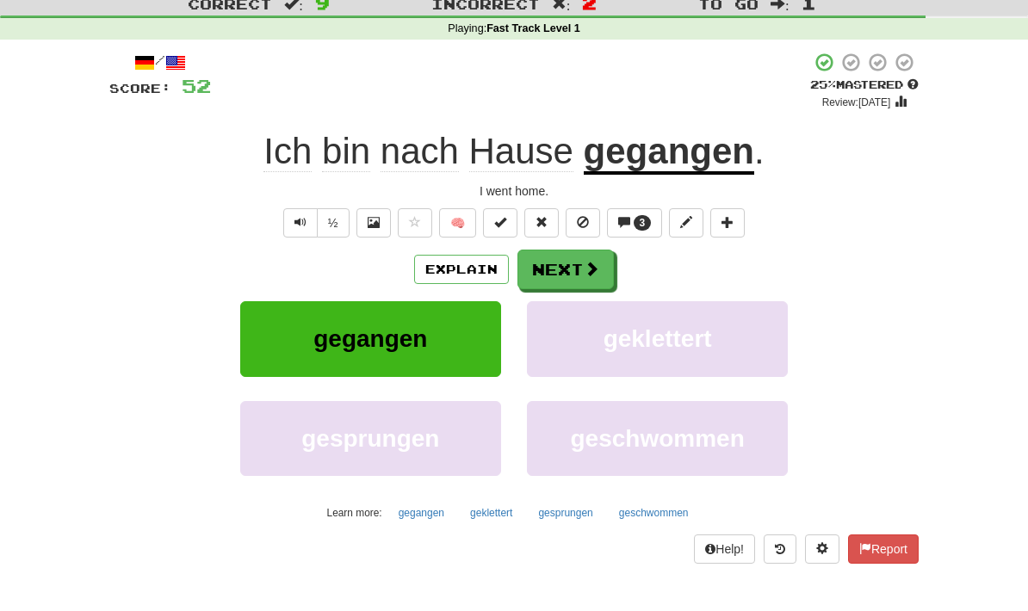
click at [601, 269] on button "Next" at bounding box center [565, 270] width 96 height 40
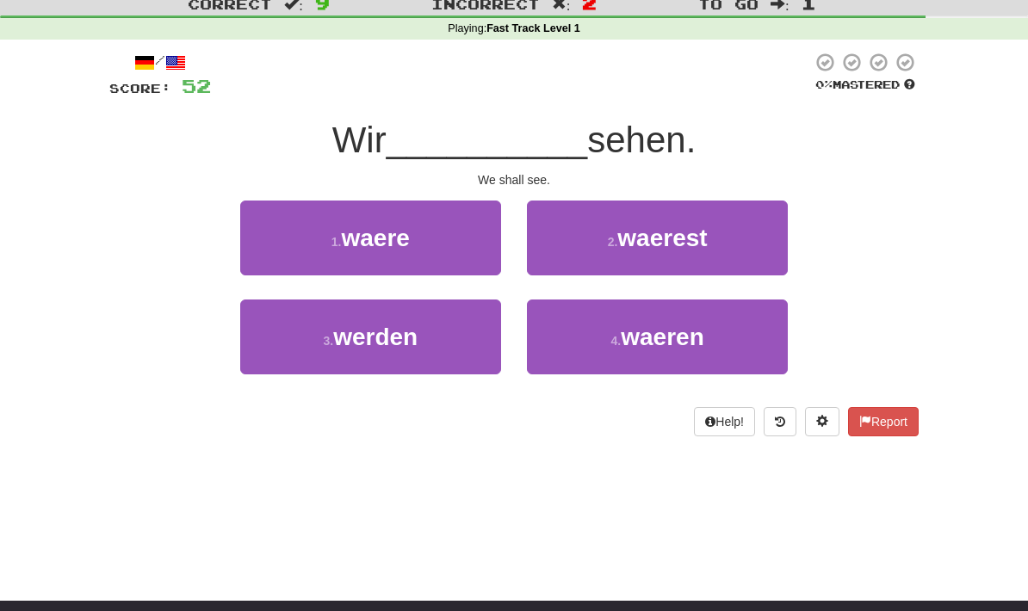
click at [472, 355] on button "3 . werden" at bounding box center [370, 337] width 261 height 75
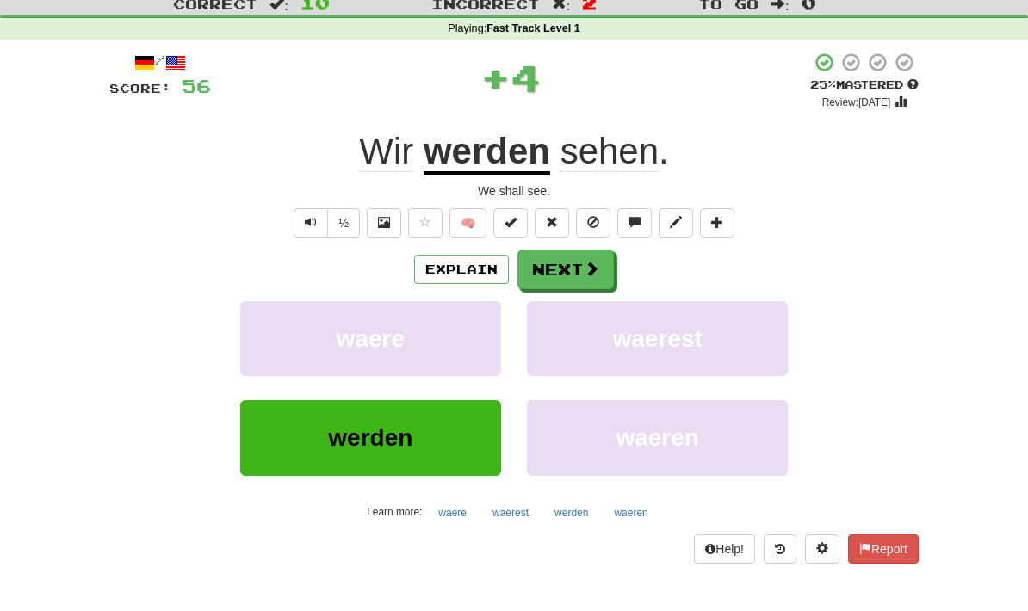
click at [586, 273] on span at bounding box center [591, 268] width 15 height 15
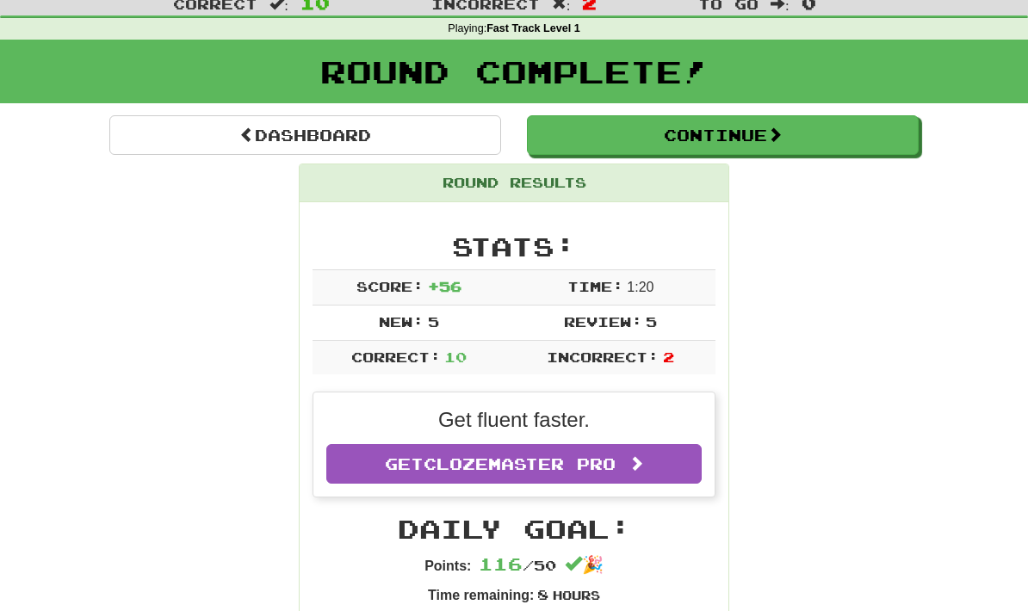
click at [699, 142] on button "Continue" at bounding box center [723, 135] width 392 height 40
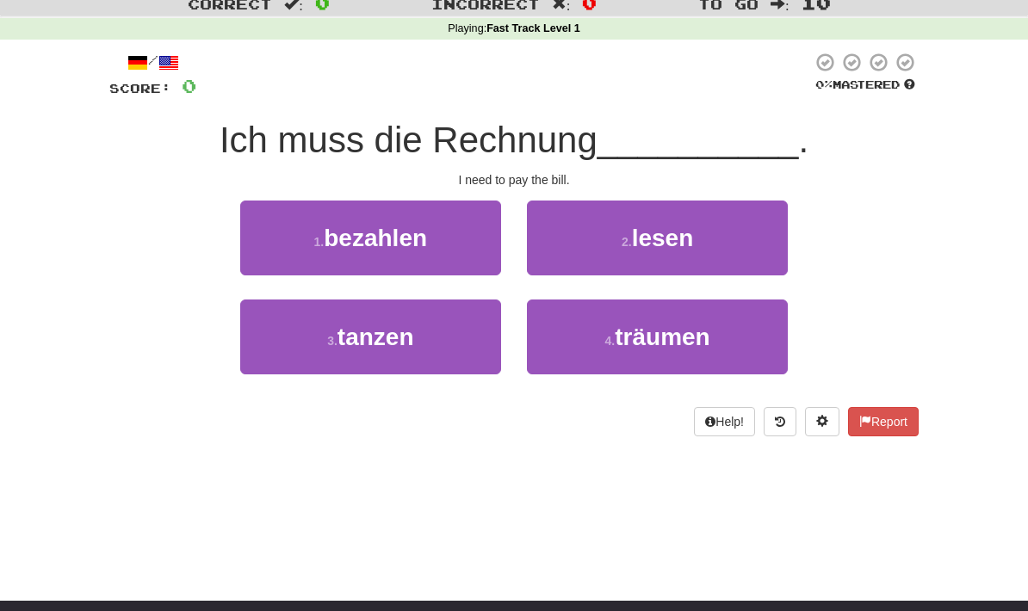
click at [486, 248] on button "1 . bezahlen" at bounding box center [370, 238] width 261 height 75
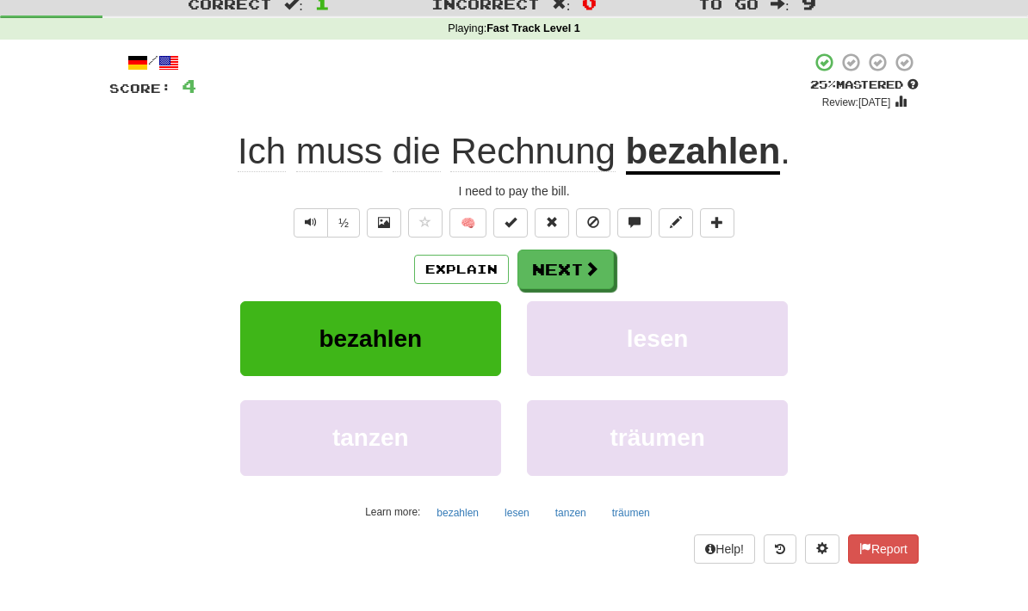
click at [608, 269] on button "Next" at bounding box center [565, 270] width 96 height 40
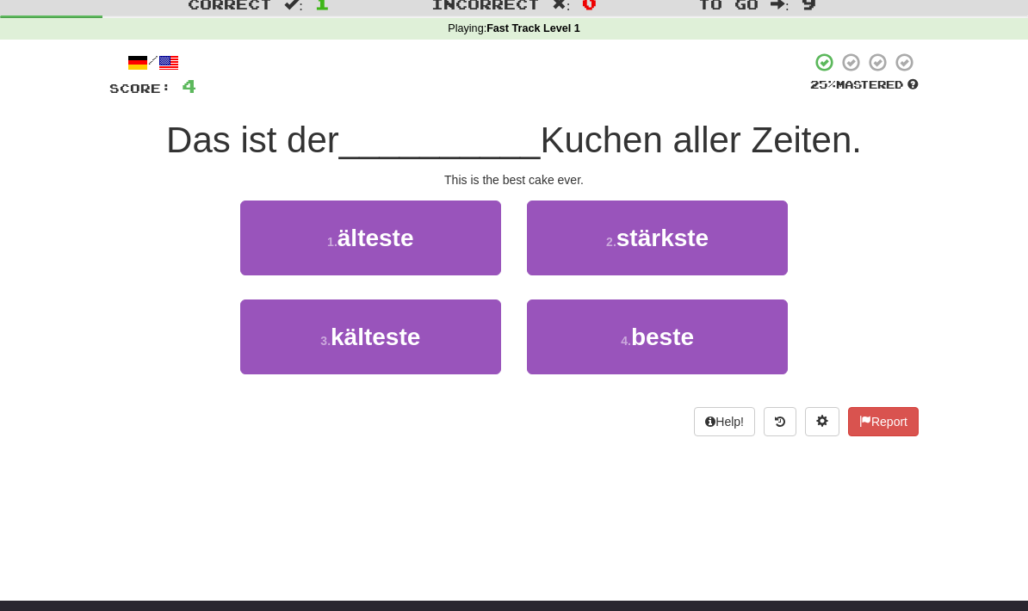
click at [636, 326] on span "beste" at bounding box center [662, 337] width 63 height 27
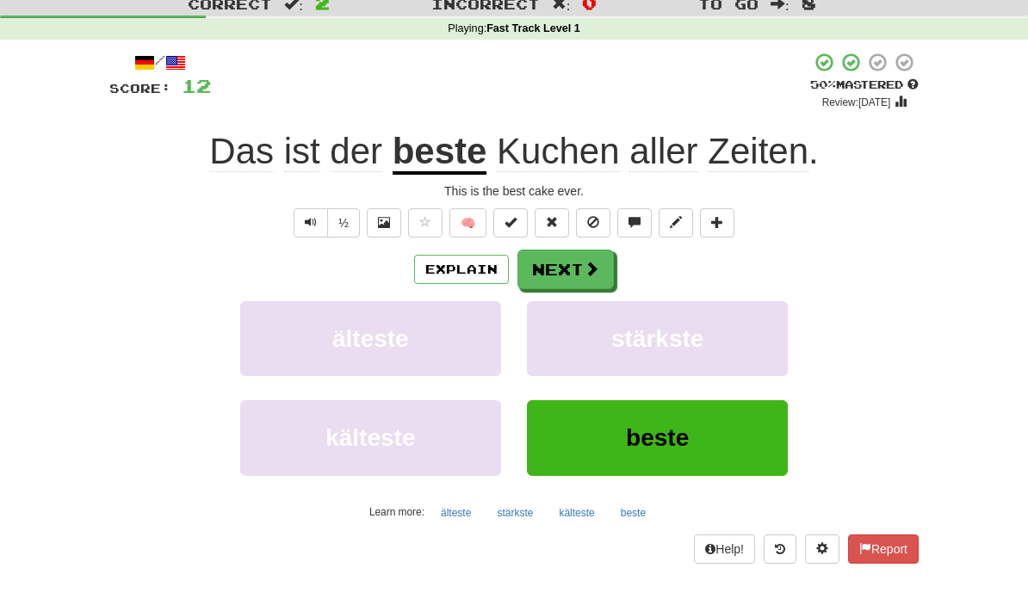
click at [584, 282] on button "Next" at bounding box center [565, 270] width 96 height 40
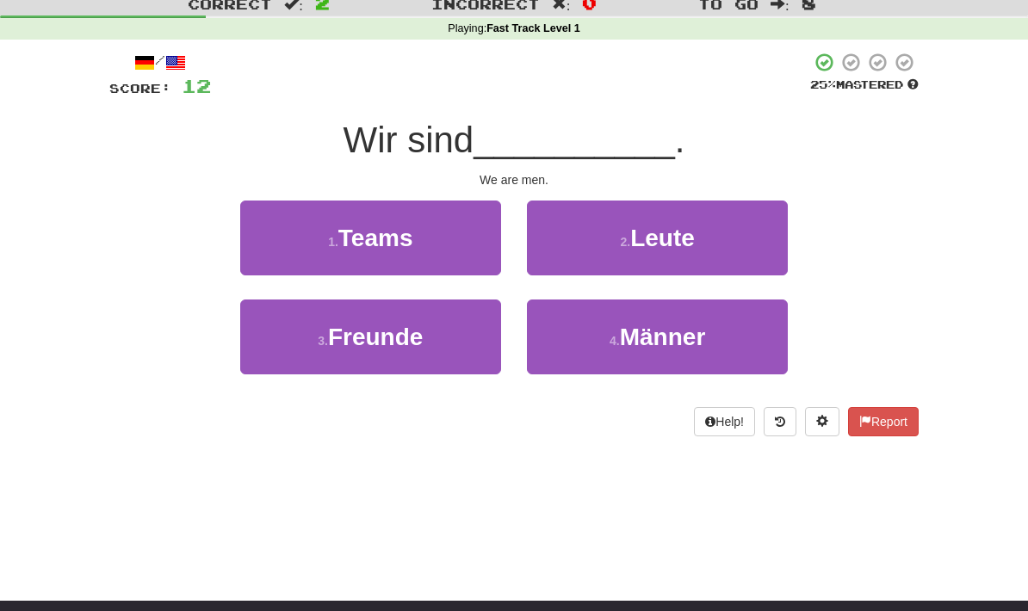
click at [682, 318] on button "4 . Männer" at bounding box center [657, 337] width 261 height 75
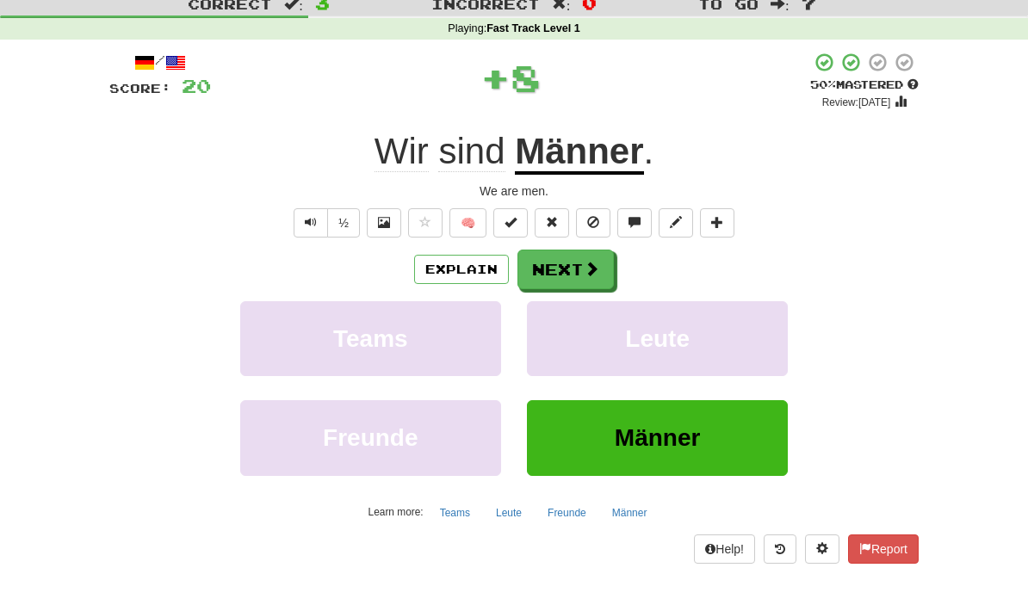
click at [590, 270] on span at bounding box center [591, 268] width 15 height 15
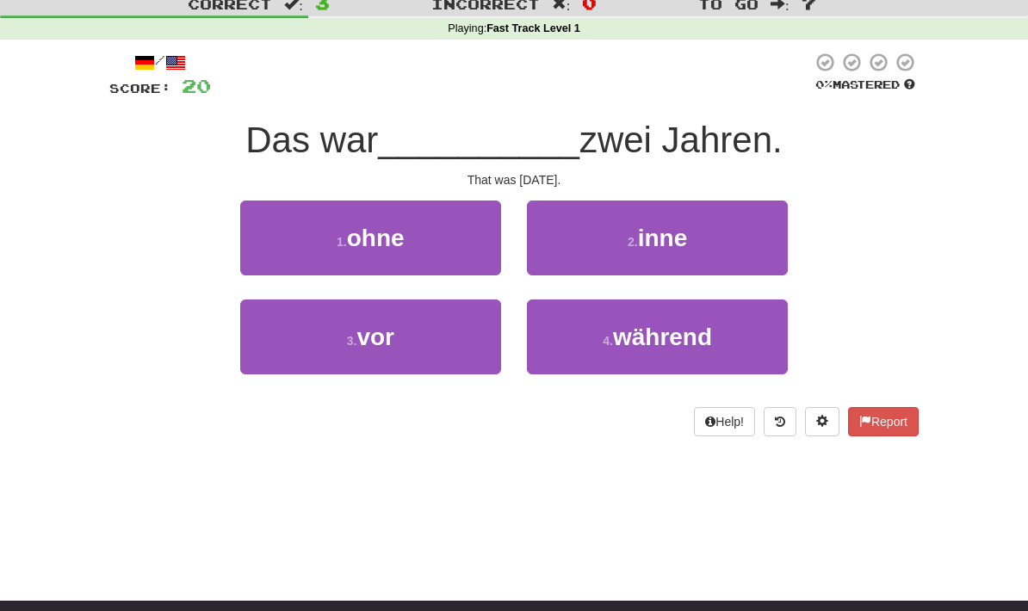
click at [534, 262] on button "2 . inne" at bounding box center [657, 238] width 261 height 75
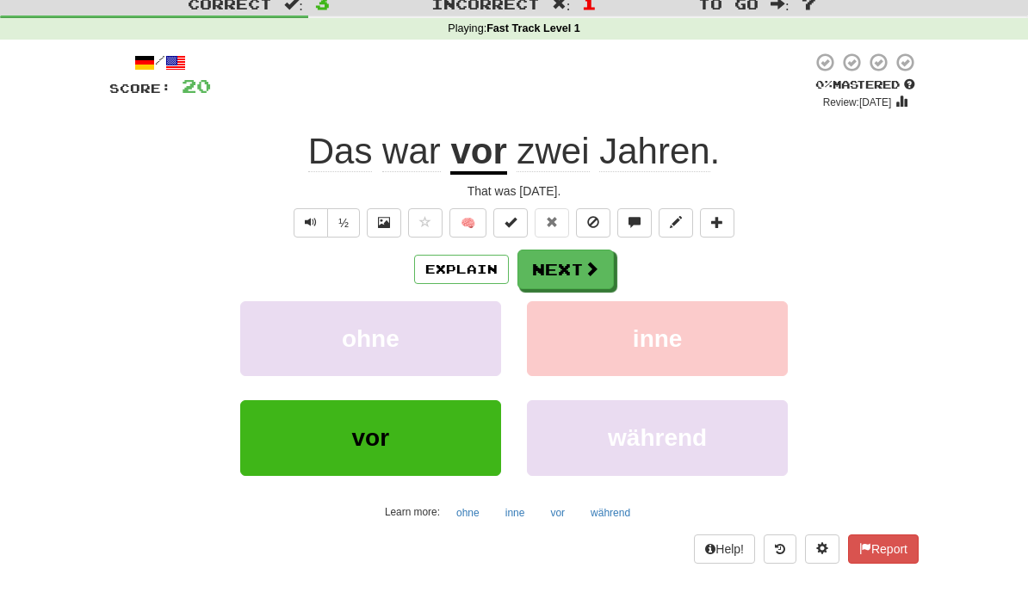
click at [575, 272] on button "Next" at bounding box center [565, 270] width 96 height 40
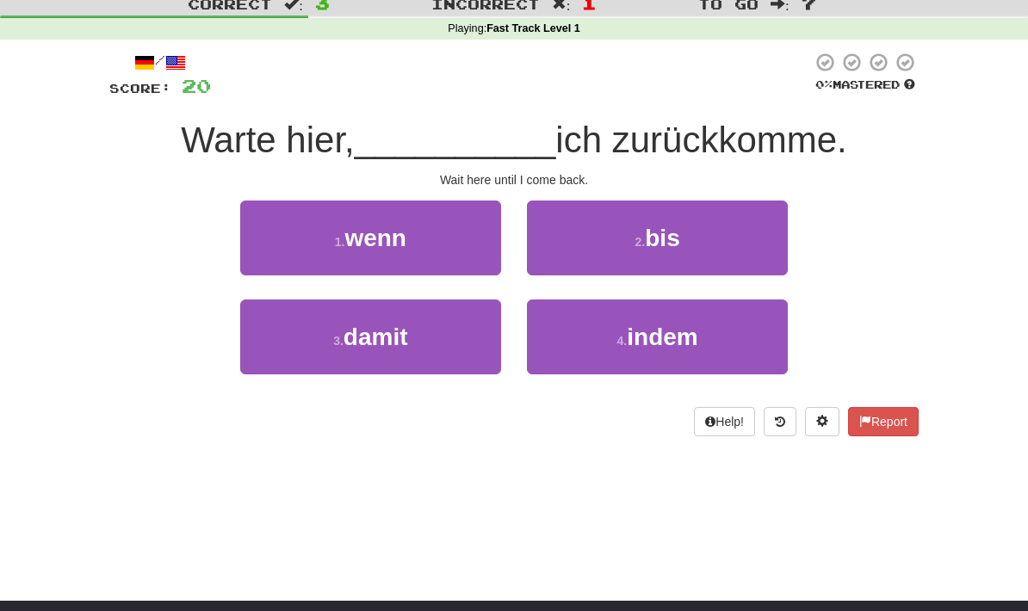
click at [713, 237] on button "2 . bis" at bounding box center [657, 238] width 261 height 75
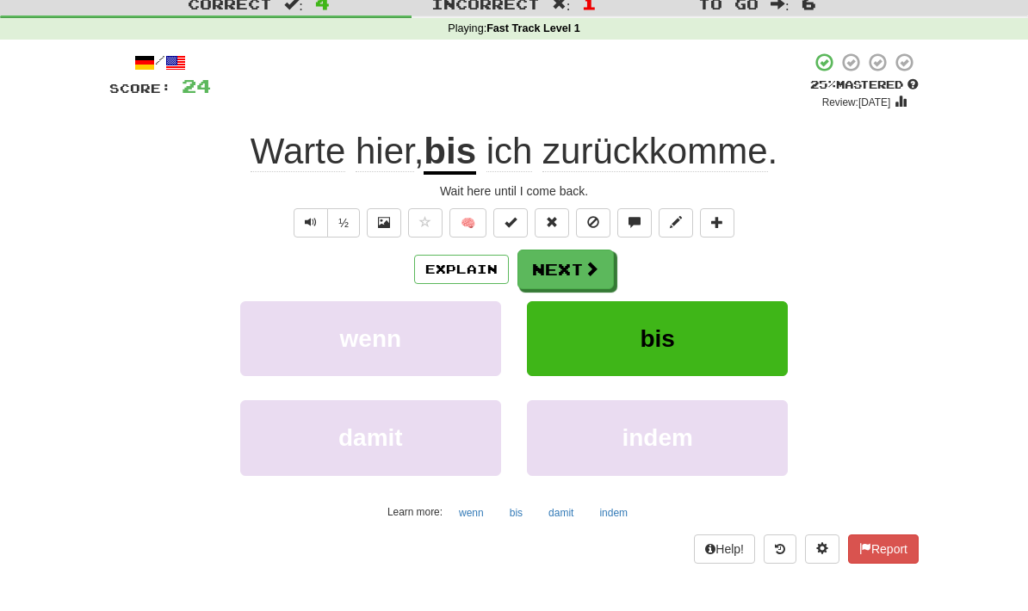
click at [600, 275] on button "Next" at bounding box center [565, 270] width 96 height 40
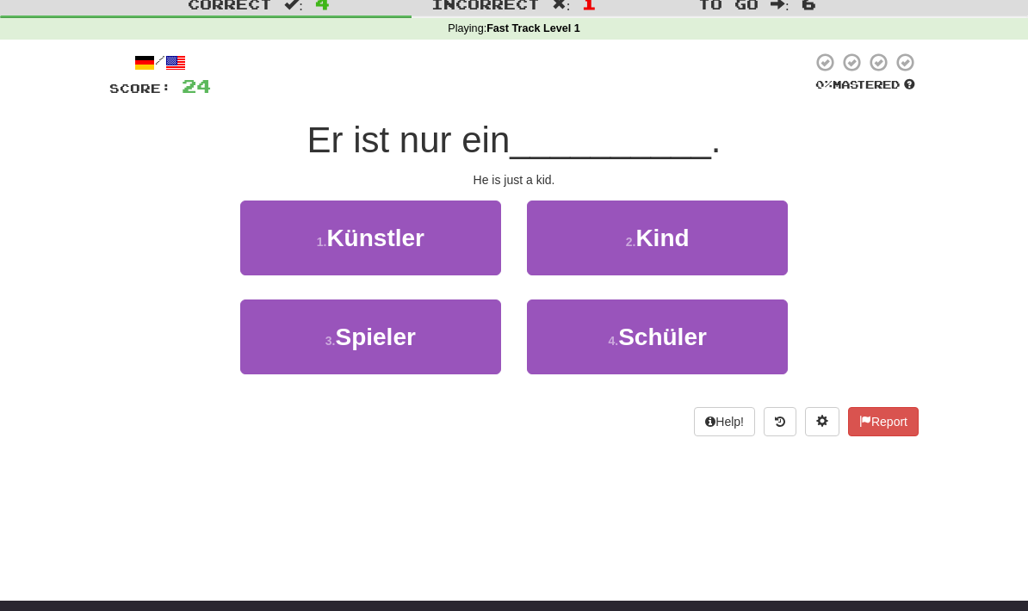
click at [662, 244] on span "Kind" at bounding box center [661, 238] width 53 height 27
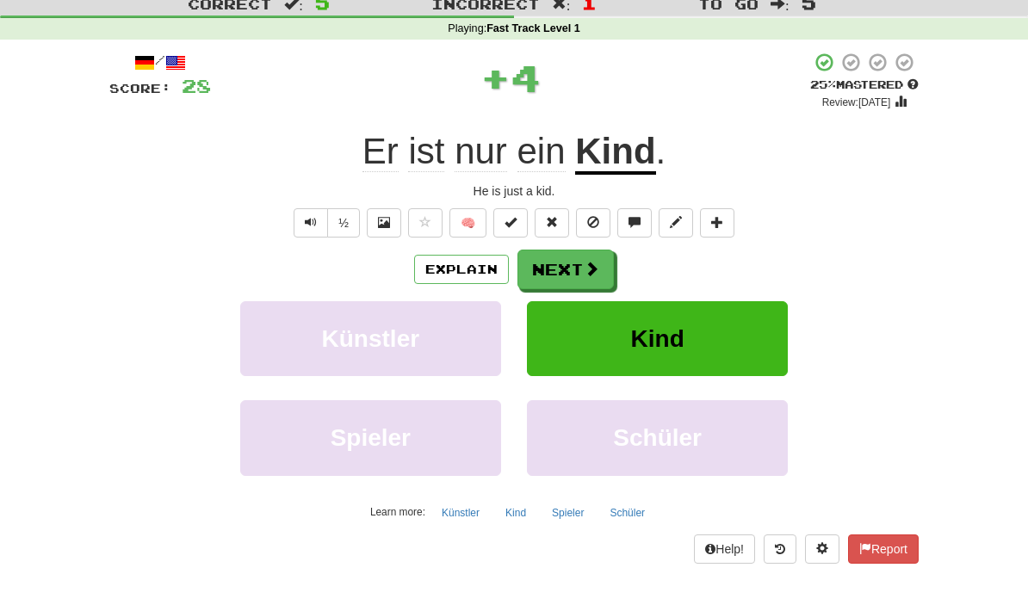
click at [590, 266] on span at bounding box center [591, 268] width 15 height 15
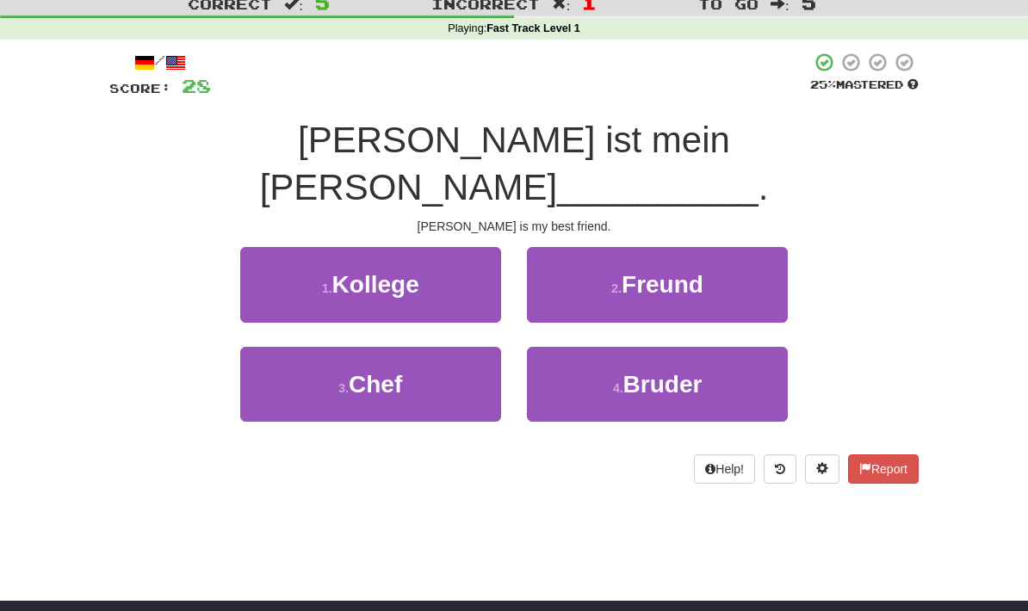
click at [688, 247] on button "2 . Freund" at bounding box center [657, 284] width 261 height 75
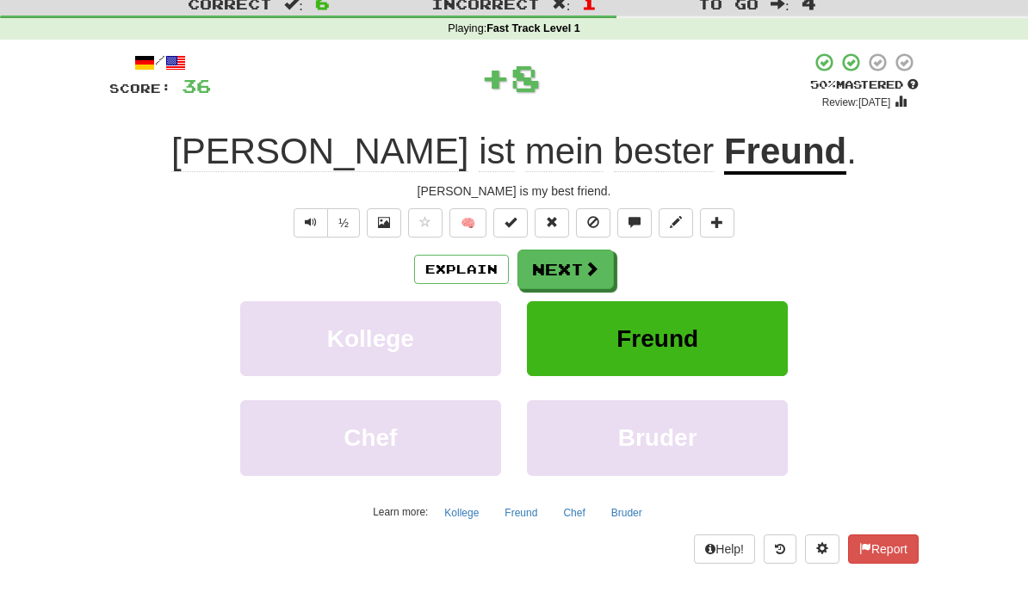
click at [587, 266] on span at bounding box center [591, 268] width 15 height 15
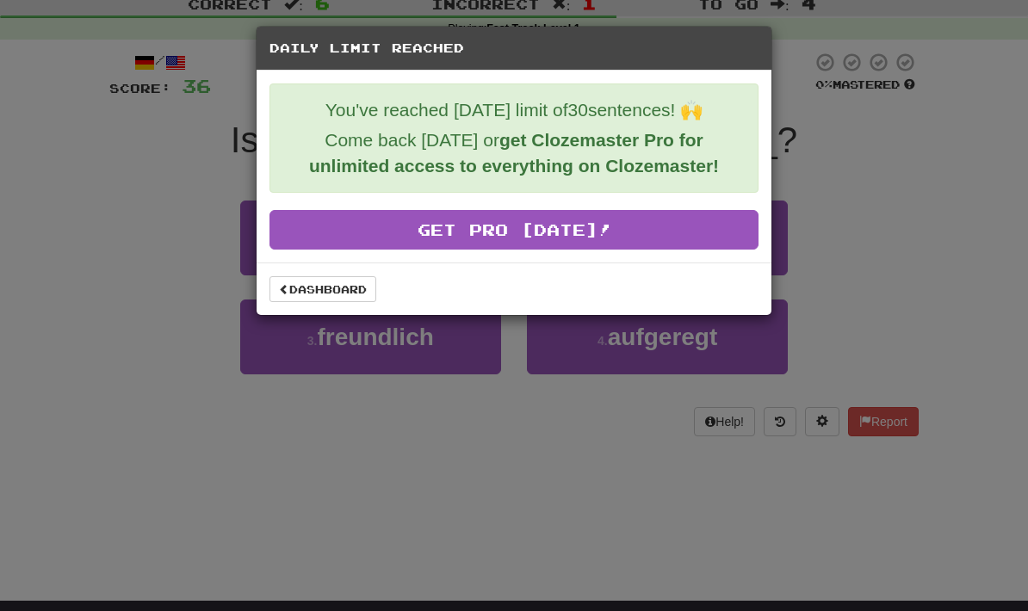
click at [344, 287] on link "Dashboard" at bounding box center [322, 289] width 107 height 26
